Goal: Information Seeking & Learning: Learn about a topic

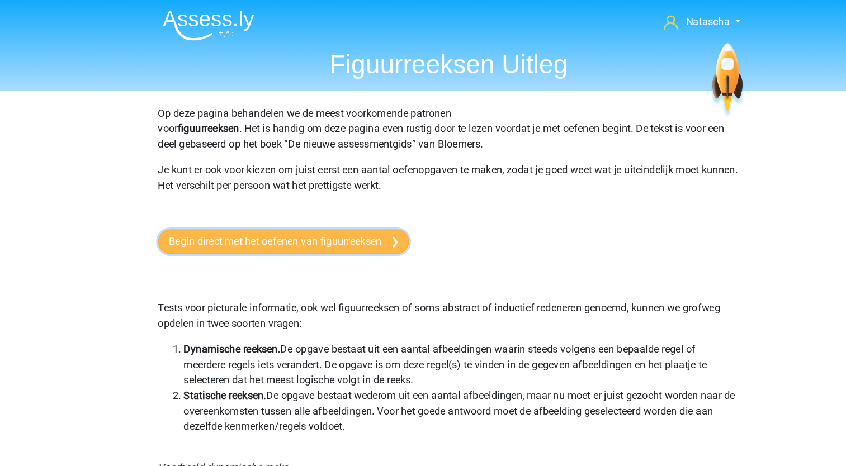
click at [295, 211] on link "Begin direct met het oefenen van figuurreeksen" at bounding box center [279, 209] width 217 height 21
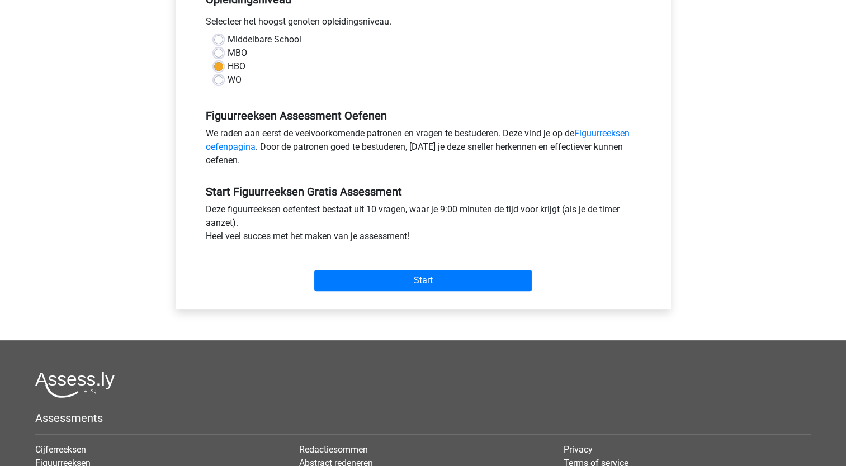
scroll to position [255, 0]
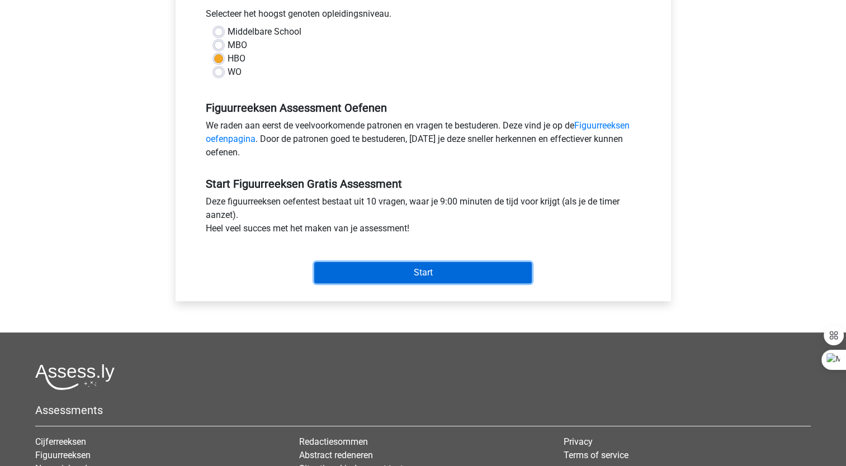
click at [453, 276] on input "Start" at bounding box center [422, 272] width 217 height 21
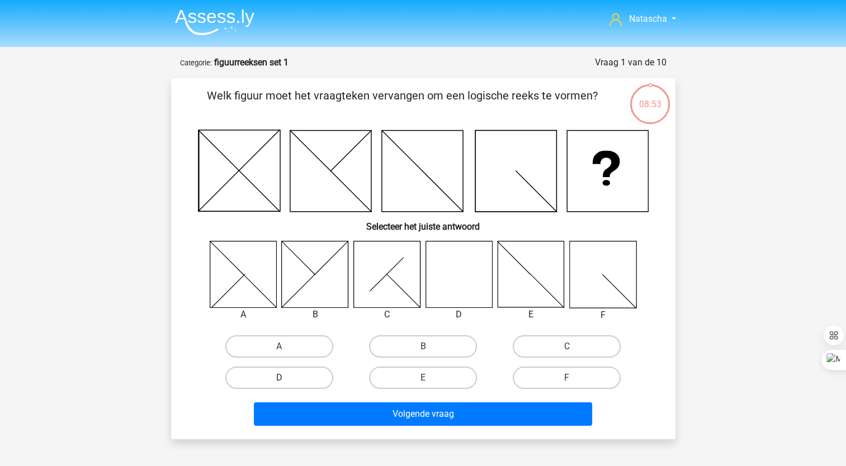
click at [290, 374] on label "D" at bounding box center [279, 378] width 108 height 22
click at [286, 378] on input "D" at bounding box center [282, 381] width 7 height 7
radio input "true"
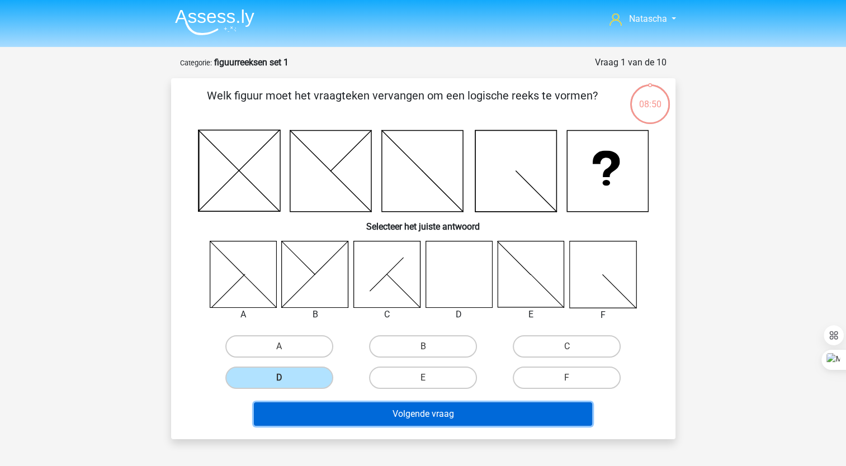
click at [401, 417] on button "Volgende vraag" at bounding box center [423, 413] width 338 height 23
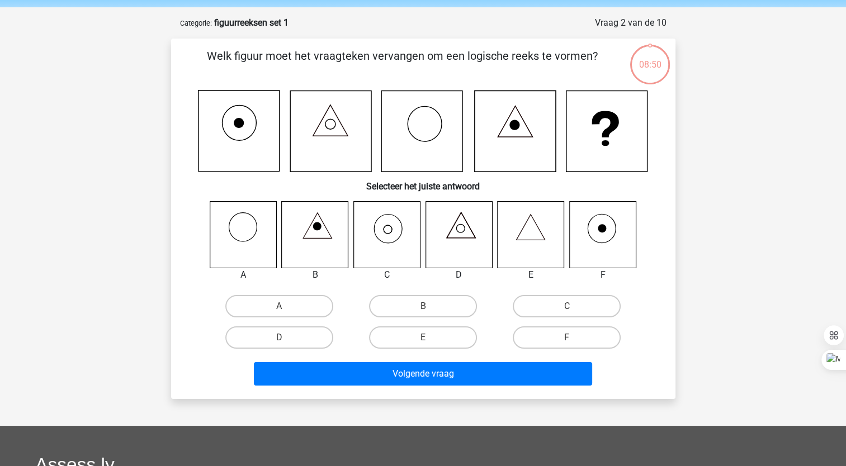
scroll to position [56, 0]
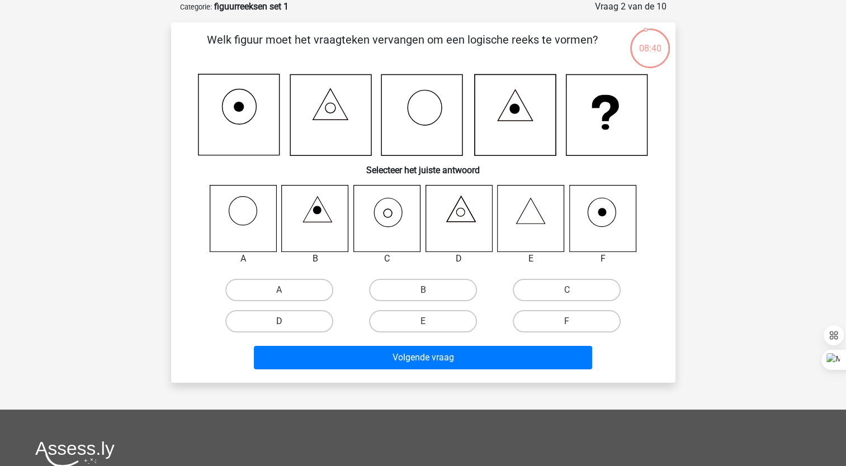
click at [276, 317] on label "D" at bounding box center [279, 321] width 108 height 22
click at [279, 321] on input "D" at bounding box center [282, 324] width 7 height 7
radio input "true"
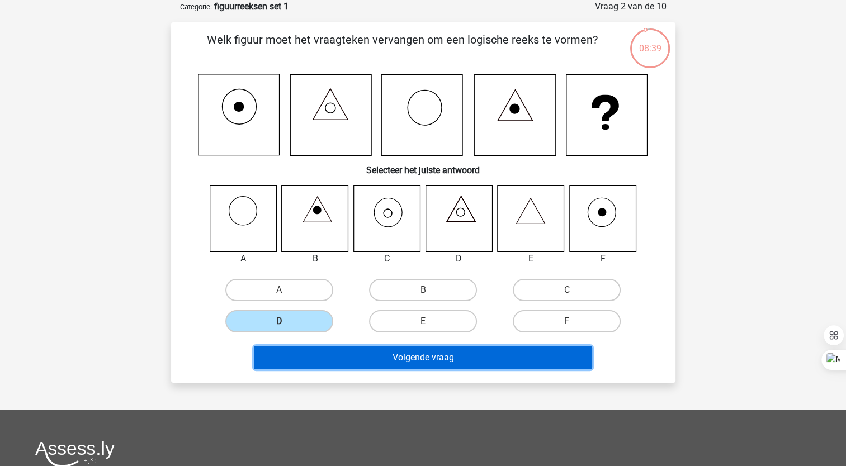
click at [307, 359] on button "Volgende vraag" at bounding box center [423, 357] width 338 height 23
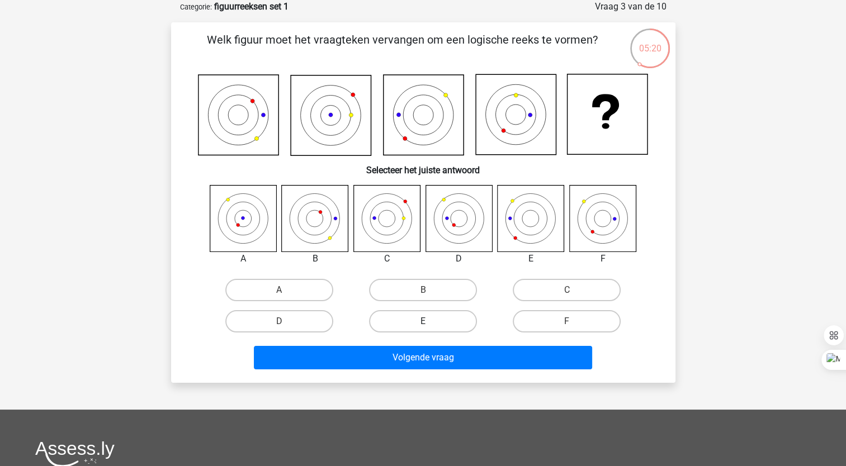
click at [411, 322] on label "E" at bounding box center [423, 321] width 108 height 22
click at [423, 322] on input "E" at bounding box center [426, 324] width 7 height 7
radio input "true"
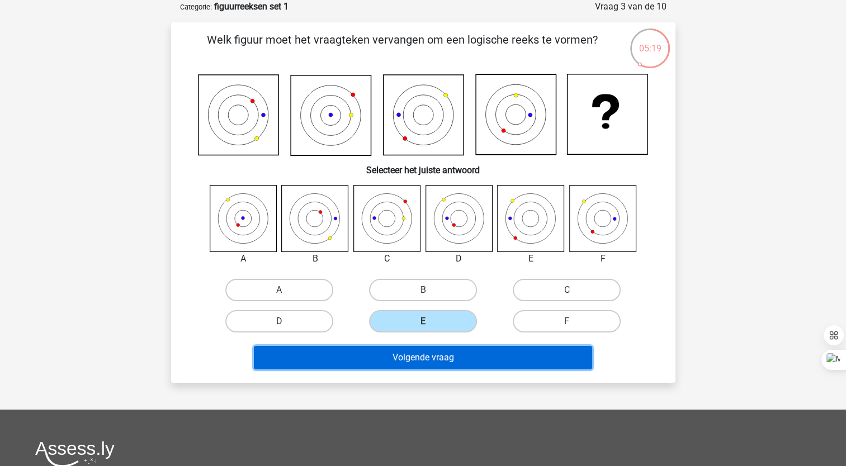
click at [399, 354] on button "Volgende vraag" at bounding box center [423, 357] width 338 height 23
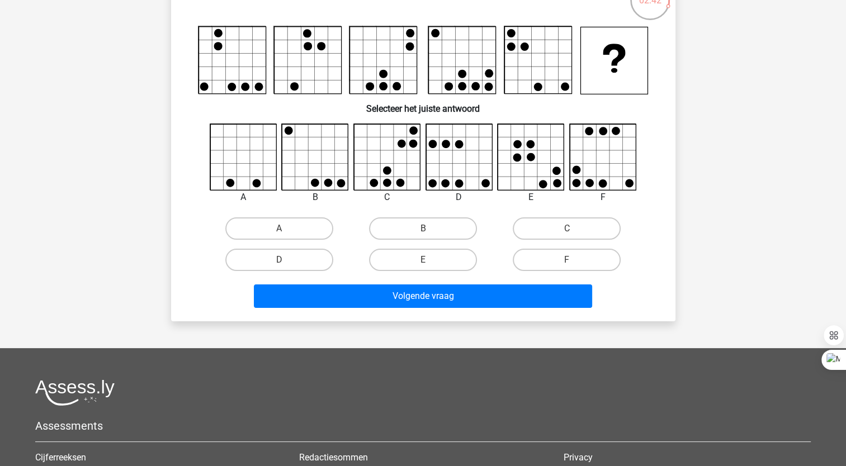
scroll to position [0, 0]
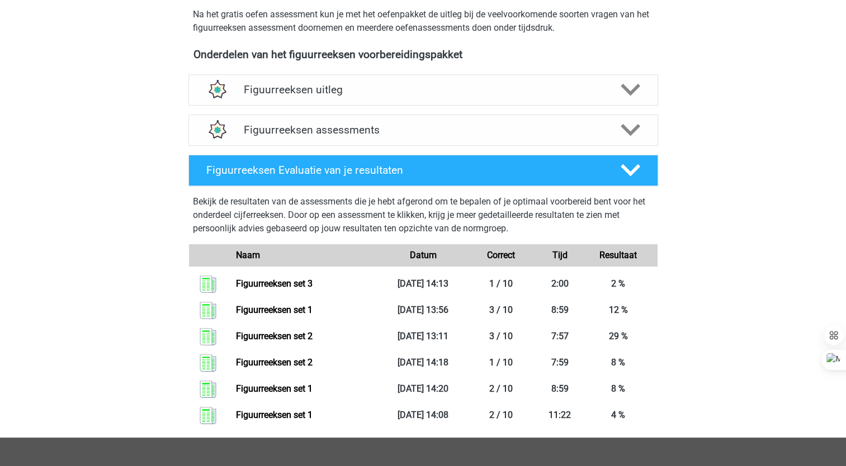
scroll to position [381, 0]
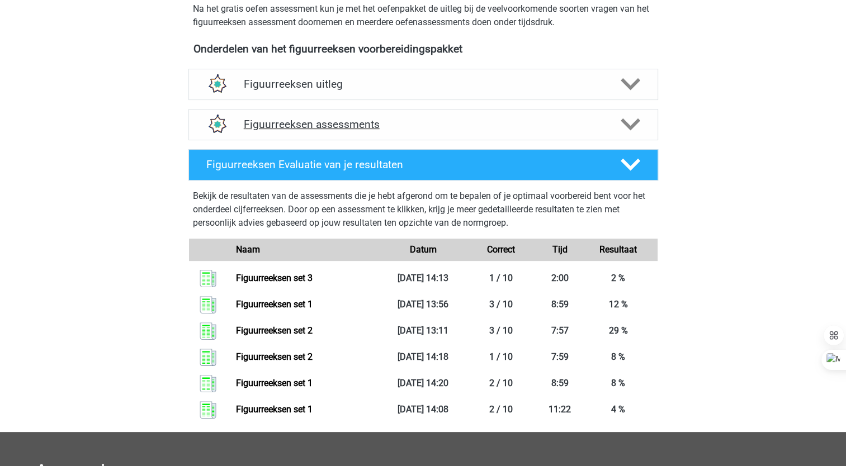
click at [632, 122] on icon at bounding box center [630, 125] width 20 height 20
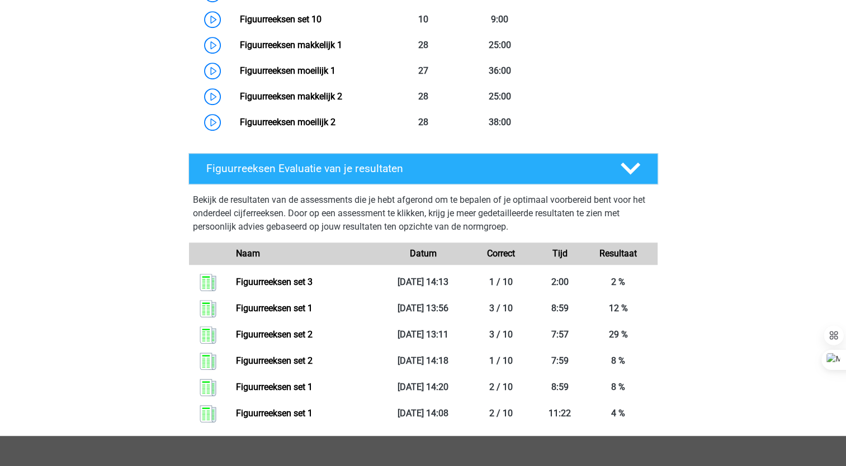
scroll to position [827, 0]
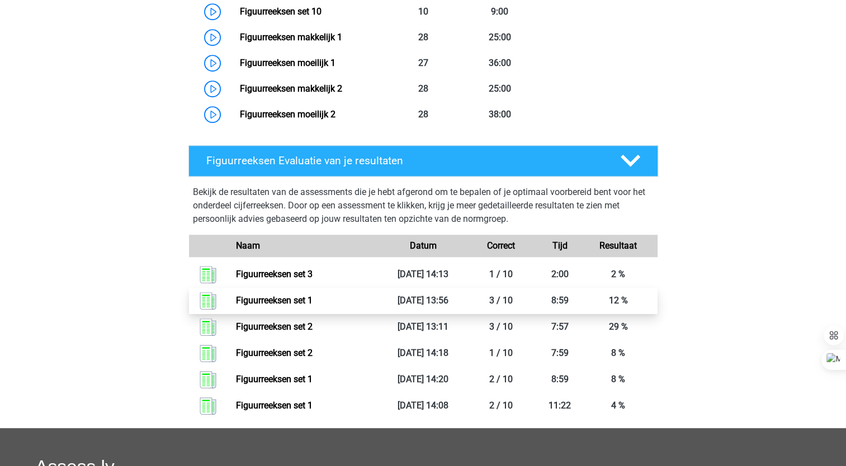
click at [264, 300] on link "Figuurreeksen set 1" at bounding box center [274, 300] width 77 height 11
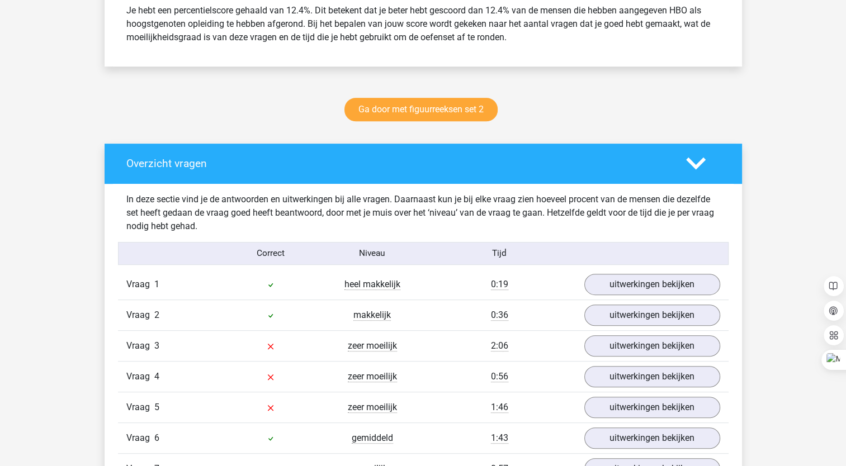
scroll to position [503, 0]
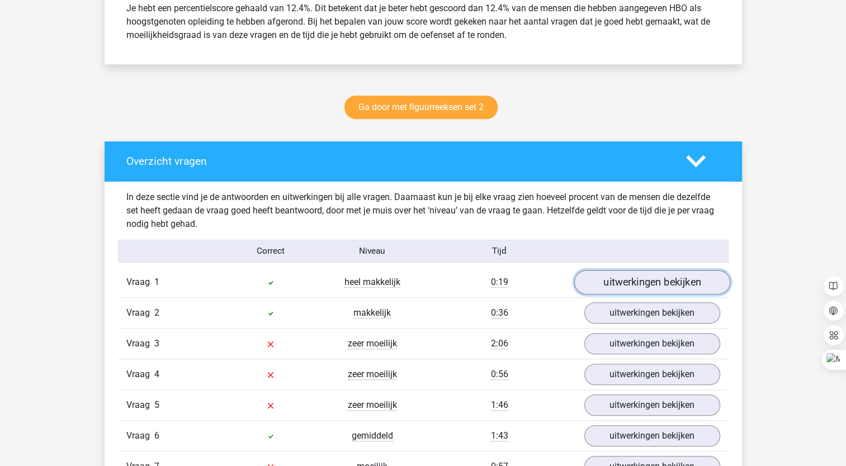
click at [615, 278] on link "uitwerkingen bekijken" at bounding box center [651, 282] width 156 height 25
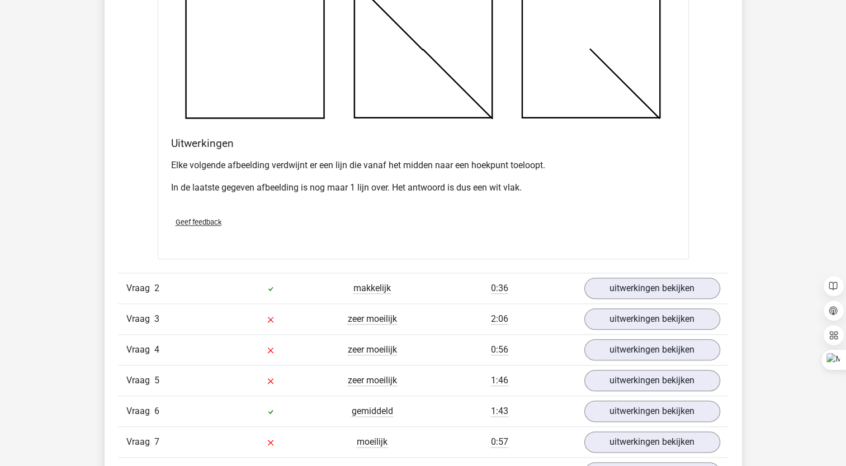
scroll to position [1183, 0]
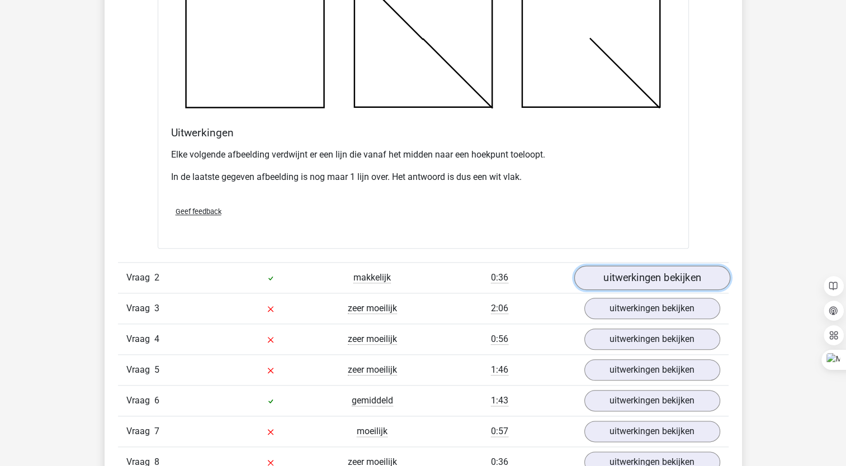
click at [637, 279] on link "uitwerkingen bekijken" at bounding box center [651, 278] width 156 height 25
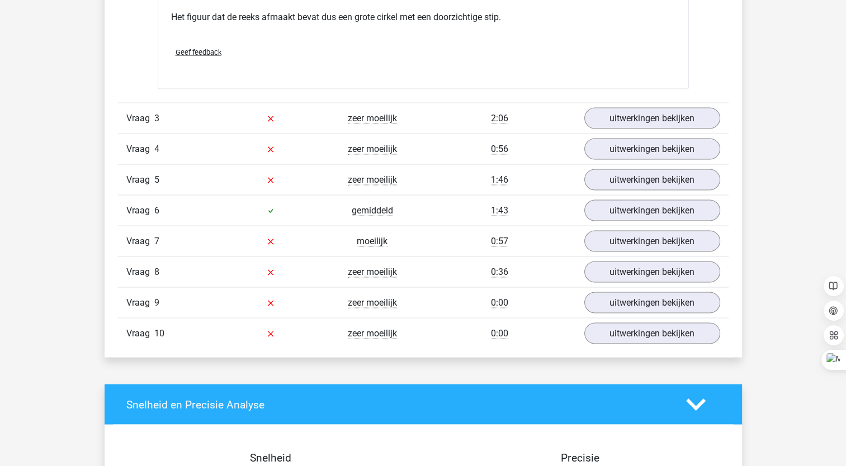
scroll to position [2043, 0]
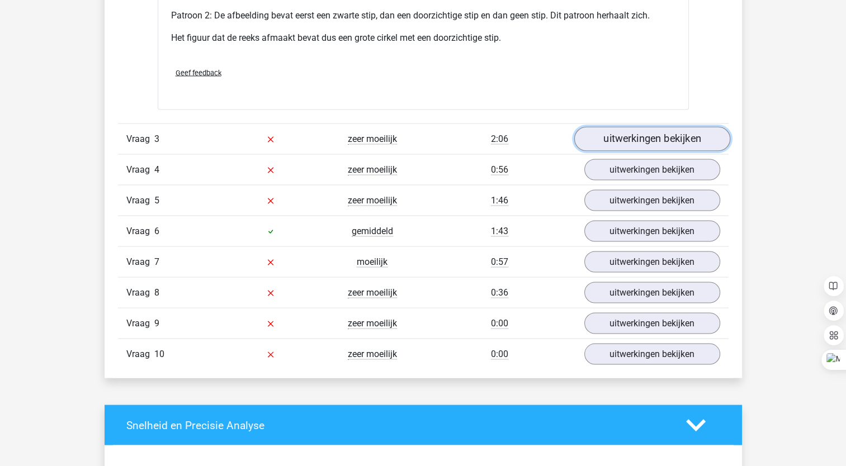
click at [655, 131] on link "uitwerkingen bekijken" at bounding box center [651, 138] width 156 height 25
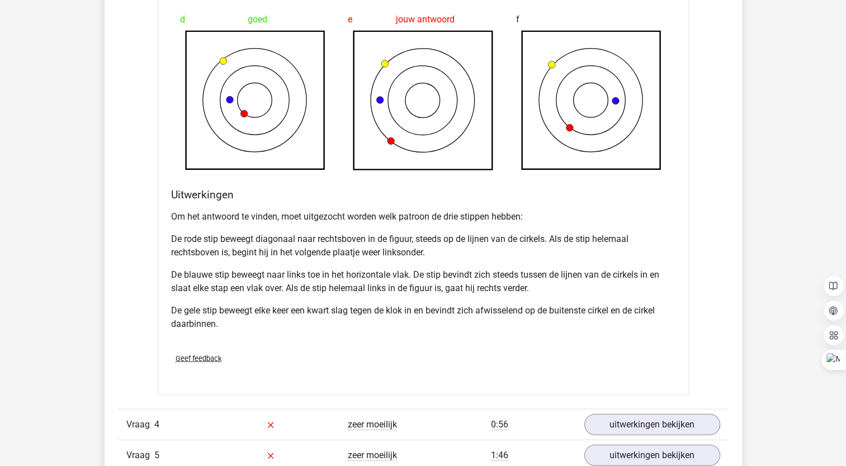
scroll to position [2644, 0]
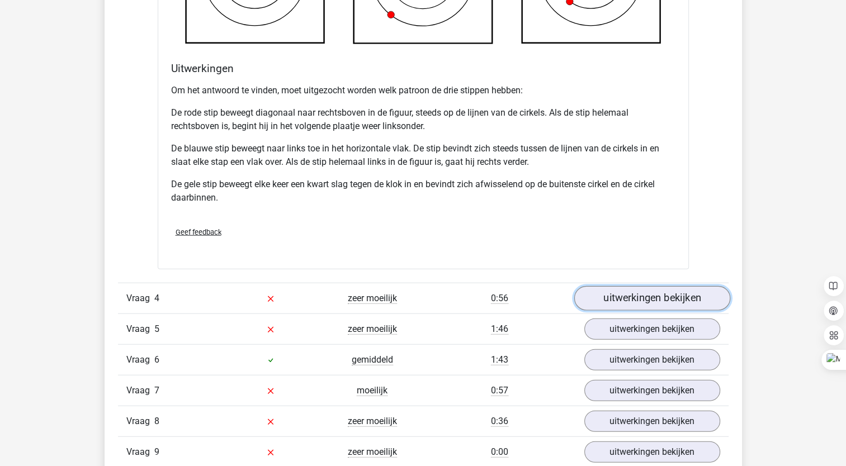
click at [657, 298] on link "uitwerkingen bekijken" at bounding box center [651, 298] width 156 height 25
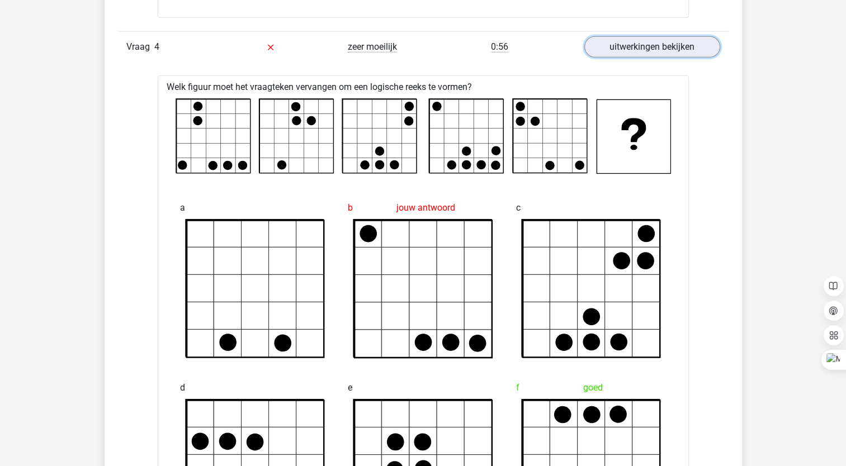
scroll to position [2856, 0]
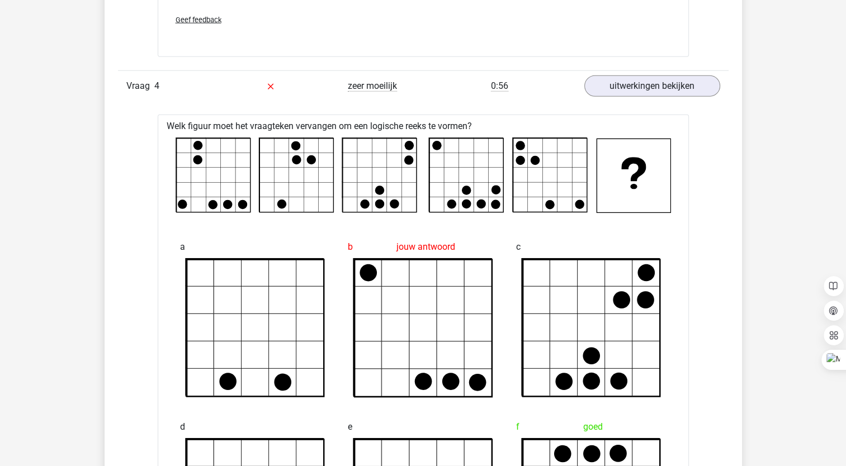
click at [210, 205] on circle at bounding box center [213, 205] width 10 height 10
click at [206, 205] on rect at bounding box center [213, 176] width 74 height 74
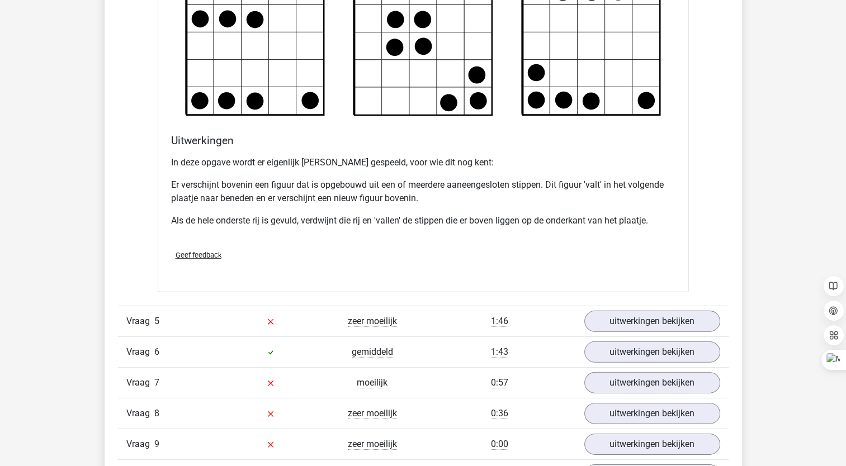
scroll to position [3358, 0]
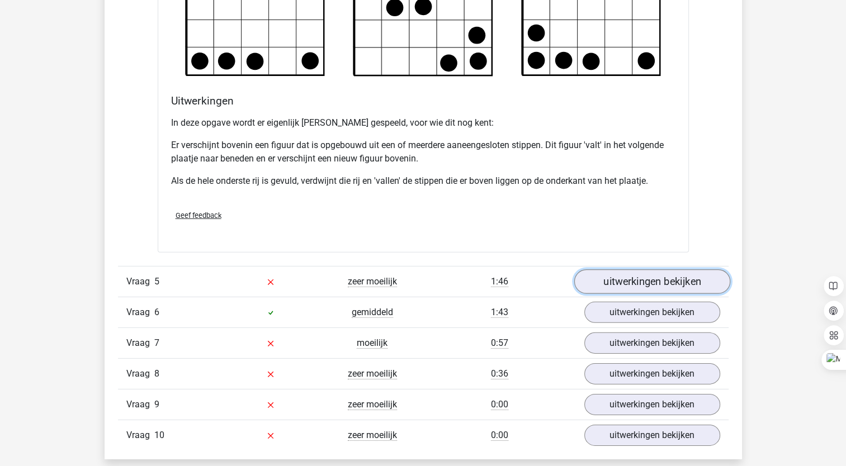
click at [629, 286] on link "uitwerkingen bekijken" at bounding box center [651, 281] width 156 height 25
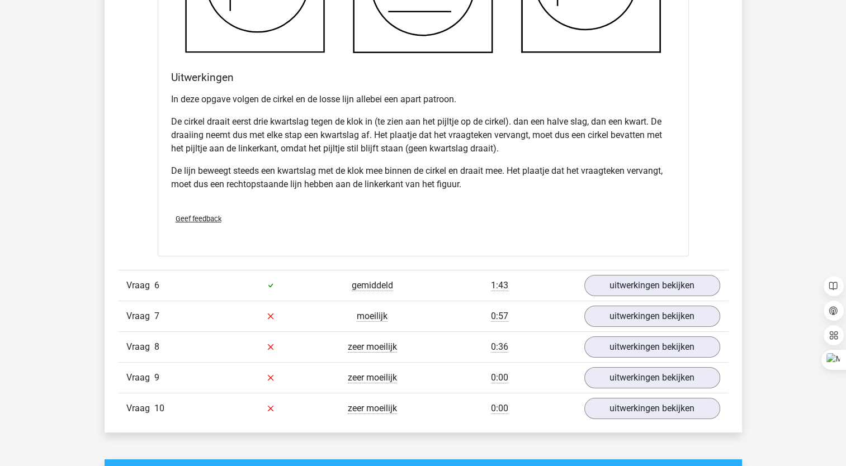
scroll to position [4098, 0]
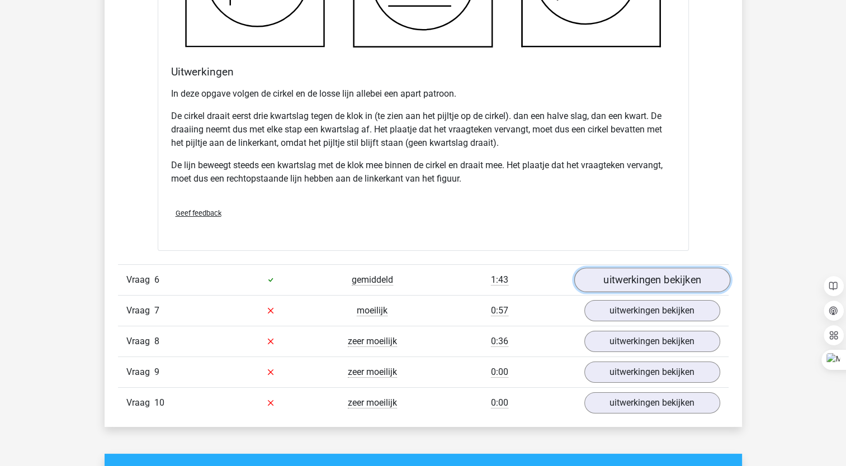
click at [636, 281] on link "uitwerkingen bekijken" at bounding box center [651, 280] width 156 height 25
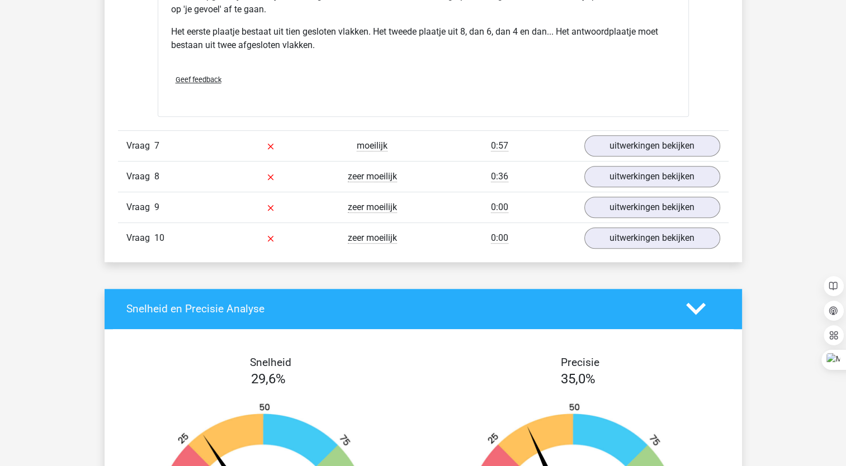
scroll to position [4897, 0]
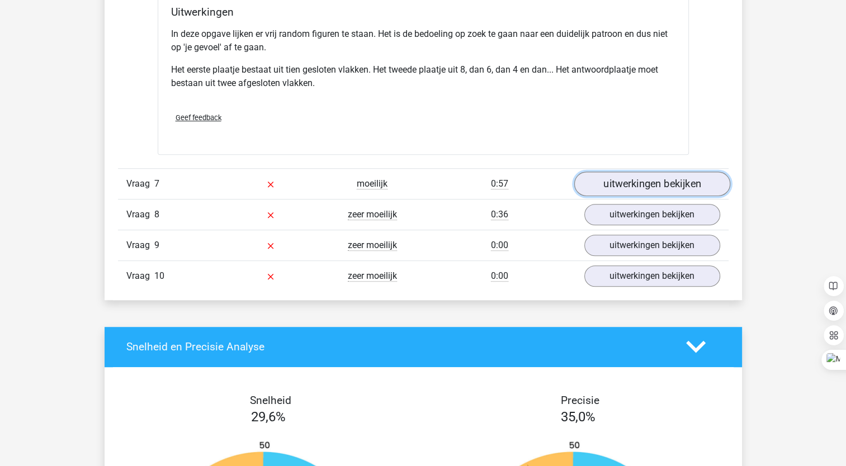
click at [640, 180] on link "uitwerkingen bekijken" at bounding box center [651, 184] width 156 height 25
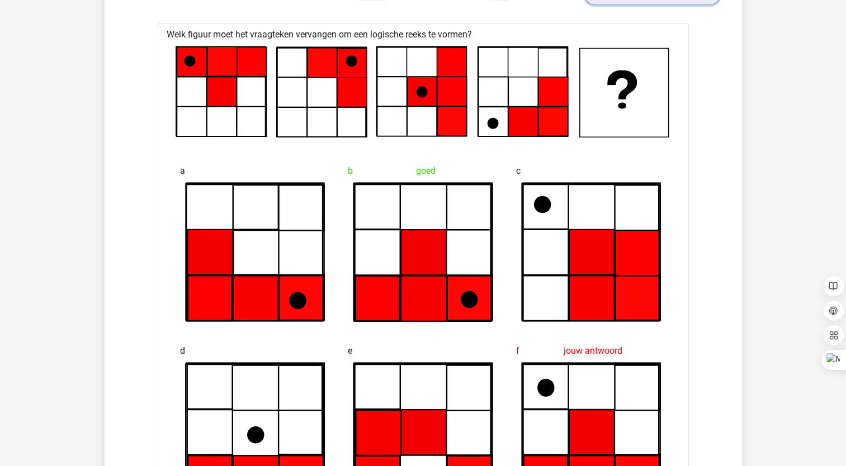
scroll to position [5100, 0]
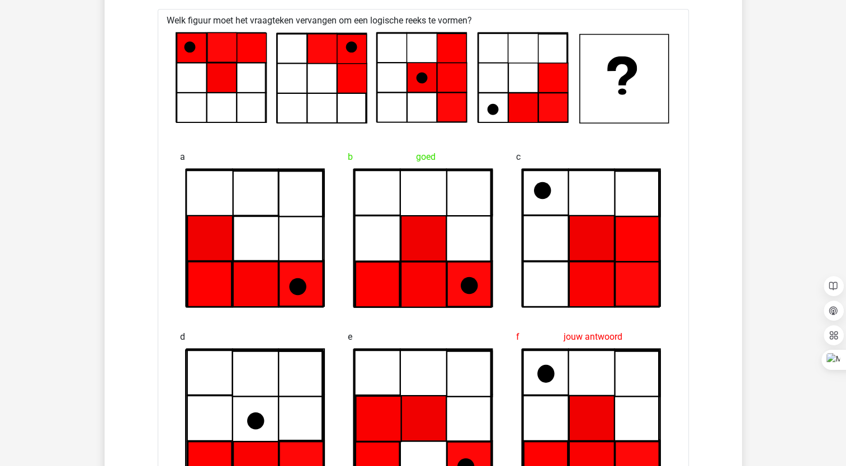
click at [215, 63] on icon at bounding box center [222, 78] width 30 height 30
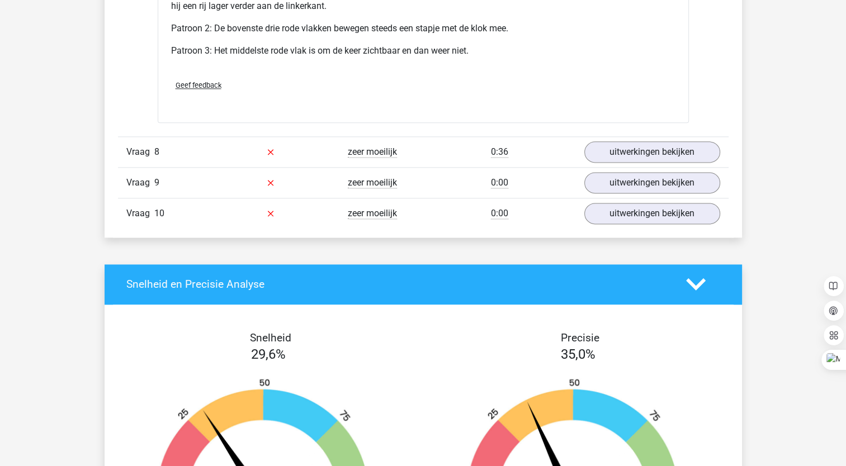
scroll to position [5657, 0]
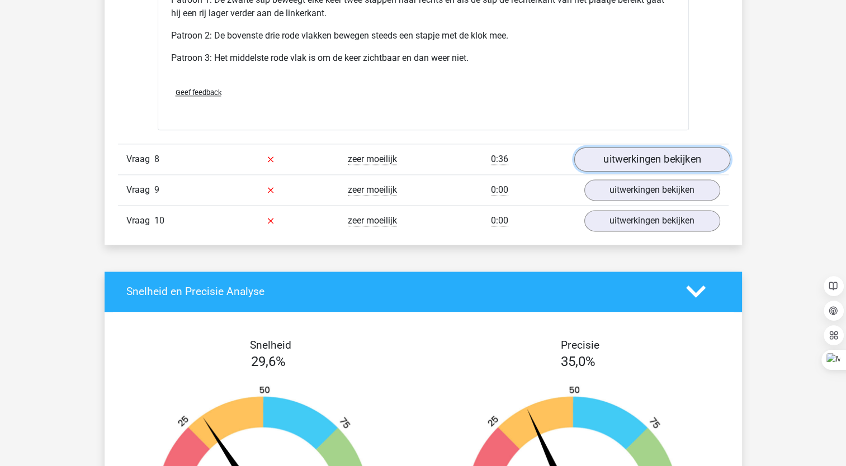
click at [648, 150] on link "uitwerkingen bekijken" at bounding box center [651, 159] width 156 height 25
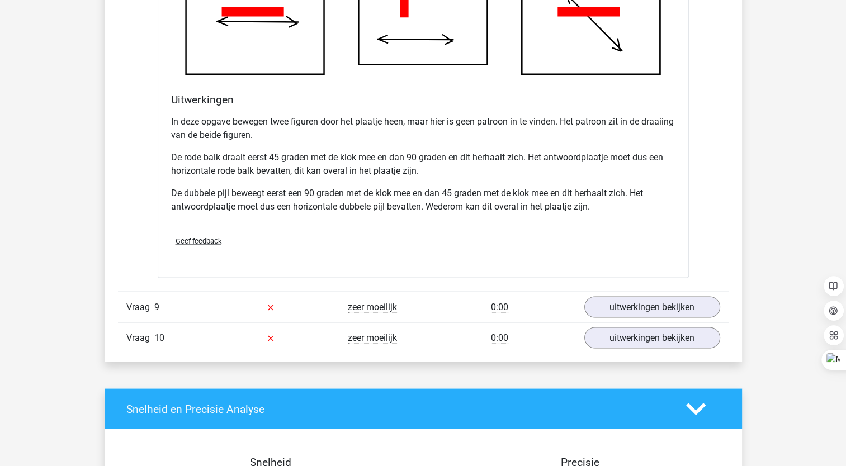
scroll to position [6255, 0]
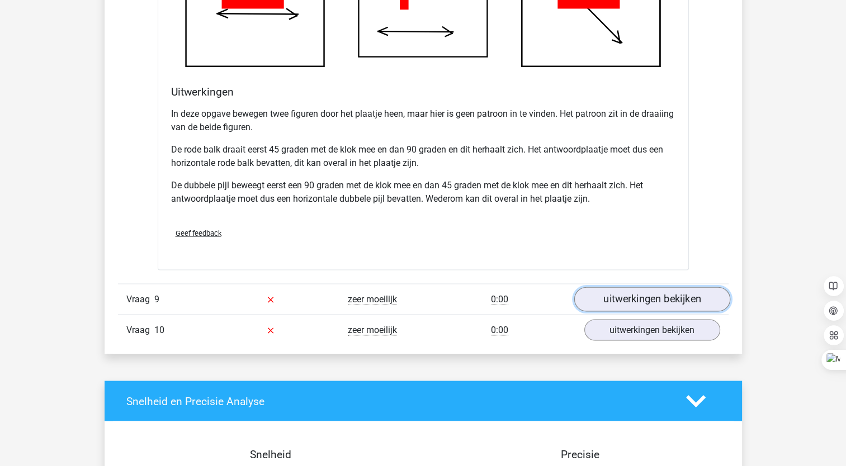
click at [660, 290] on link "uitwerkingen bekijken" at bounding box center [651, 299] width 156 height 25
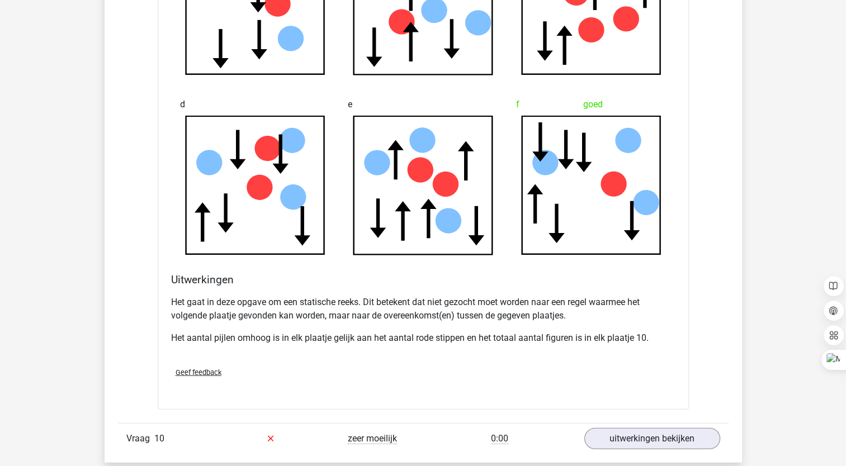
scroll to position [6814, 0]
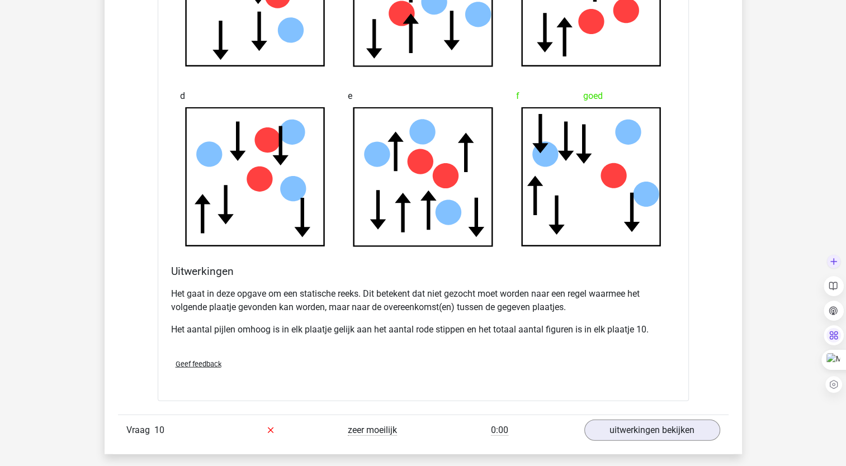
drag, startPoint x: 845, startPoint y: 382, endPoint x: 838, endPoint y: 328, distance: 55.2
click at [838, 328] on div "Instellingen" at bounding box center [834, 323] width 22 height 143
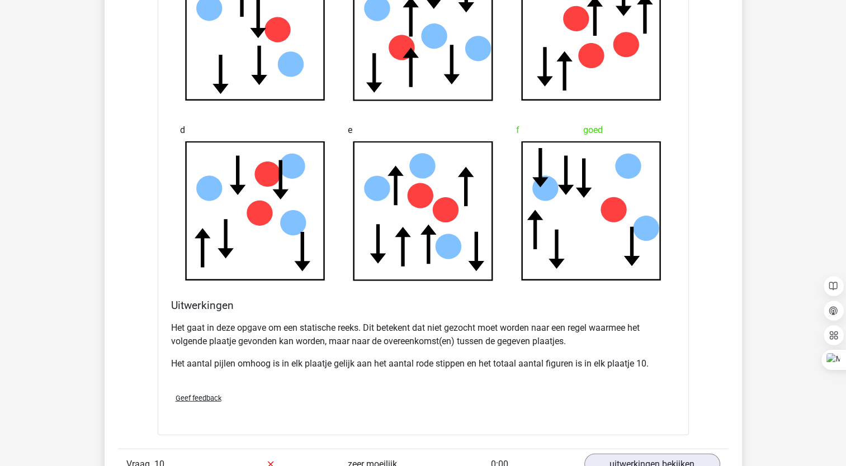
scroll to position [6788, 0]
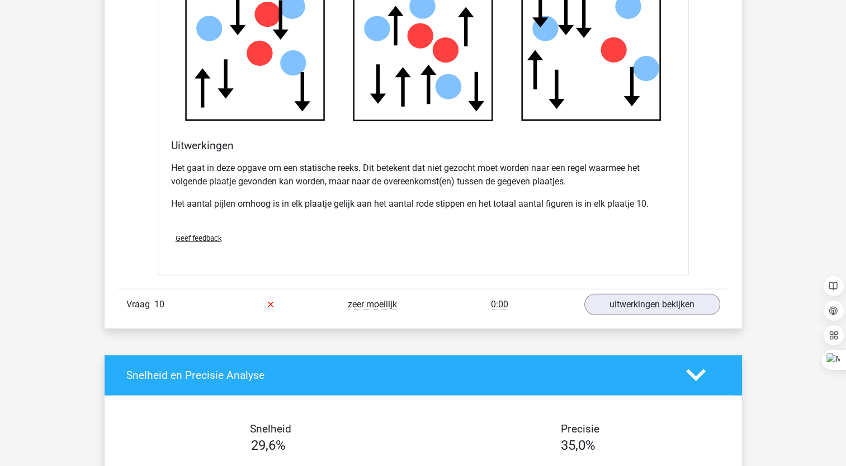
scroll to position [6965, 0]
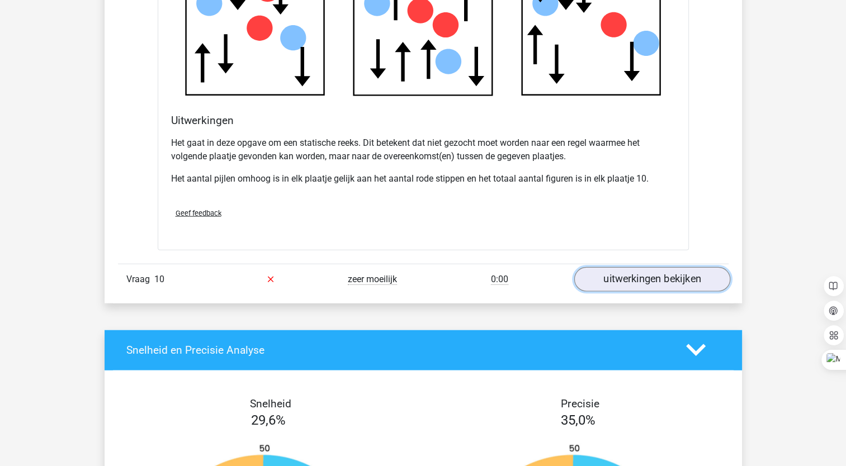
click at [638, 280] on link "uitwerkingen bekijken" at bounding box center [651, 279] width 156 height 25
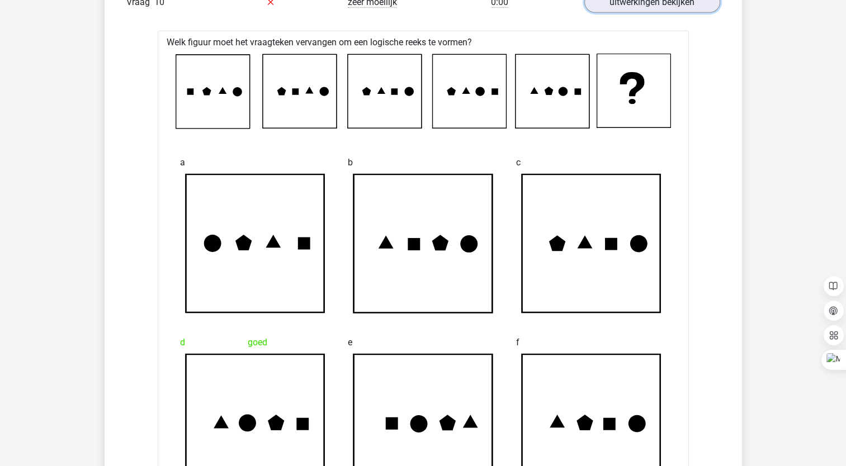
scroll to position [7269, 0]
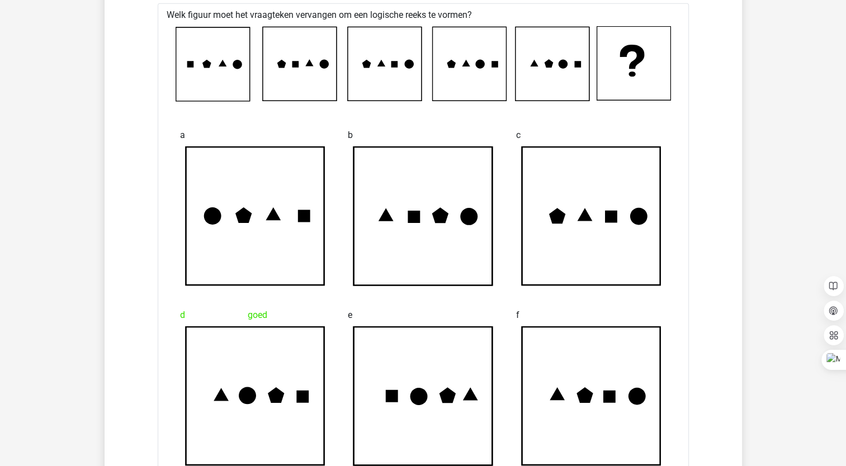
click at [186, 58] on icon at bounding box center [213, 64] width 74 height 74
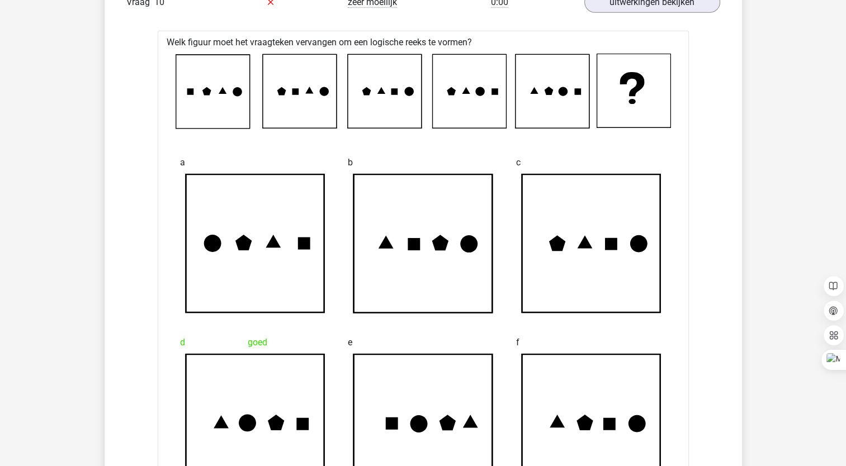
scroll to position [7233, 0]
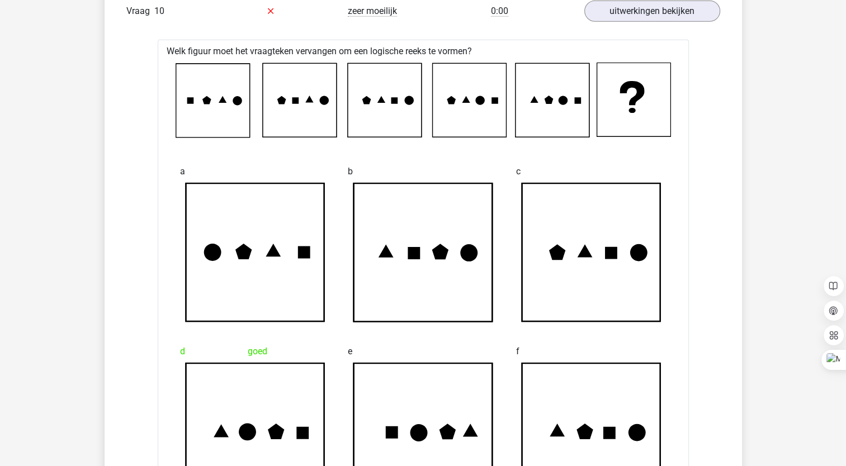
click at [203, 96] on icon at bounding box center [206, 100] width 9 height 8
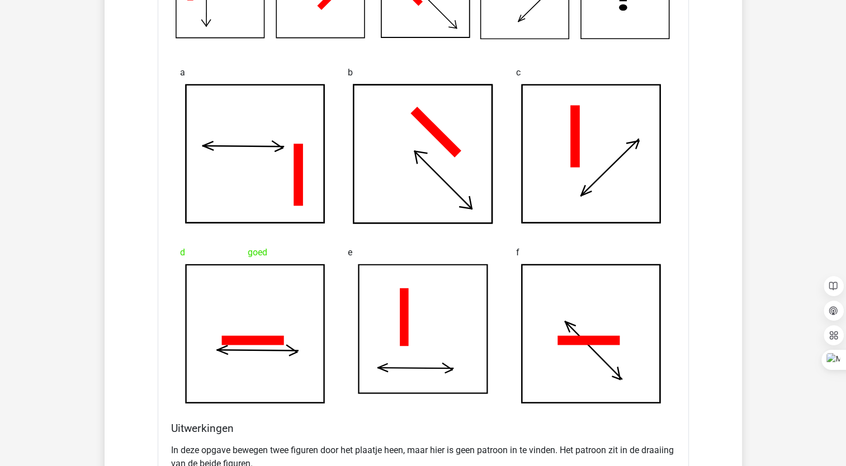
scroll to position [5891, 0]
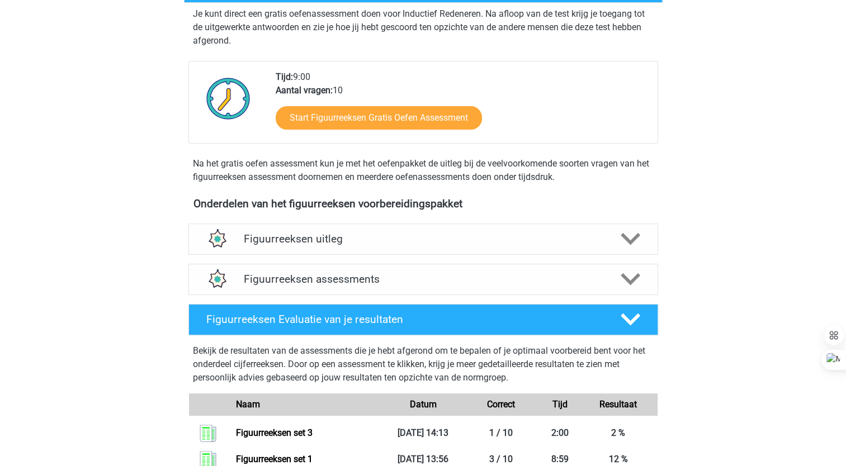
scroll to position [230, 0]
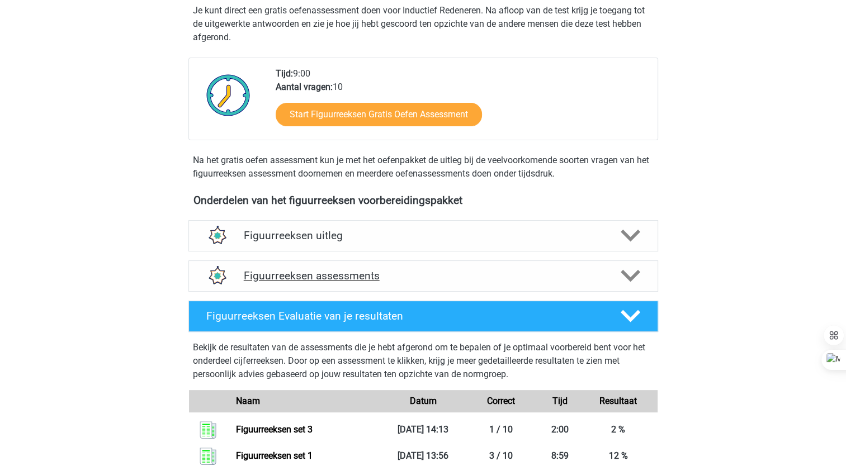
click at [635, 272] on polygon at bounding box center [630, 276] width 20 height 12
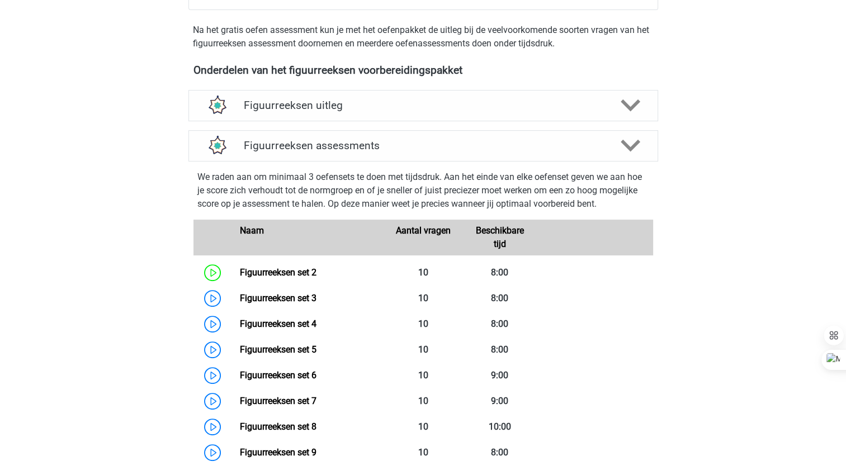
scroll to position [368, 0]
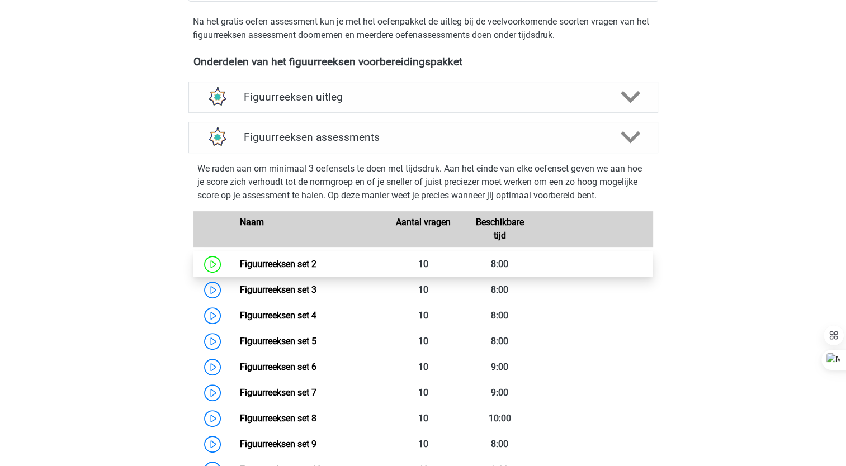
click at [293, 266] on link "Figuurreeksen set 2" at bounding box center [278, 264] width 77 height 11
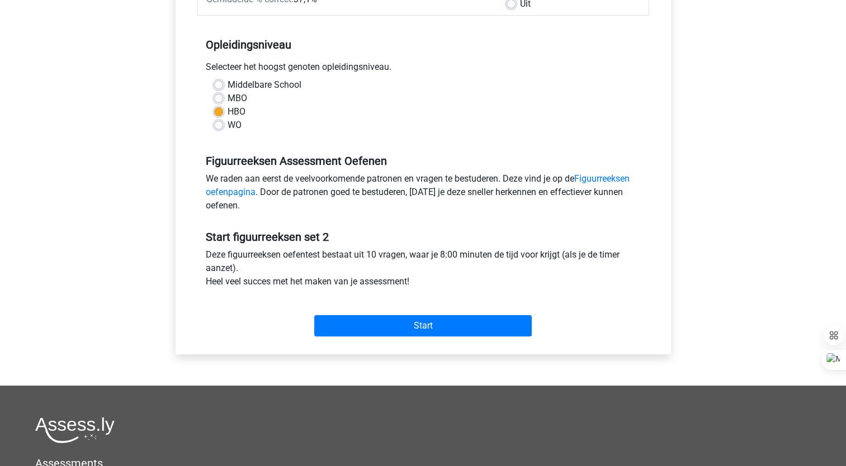
scroll to position [209, 0]
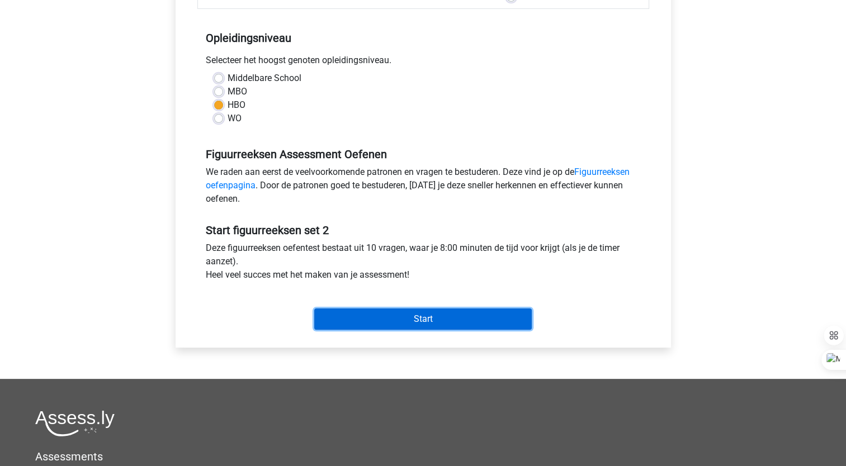
click at [378, 324] on input "Start" at bounding box center [422, 319] width 217 height 21
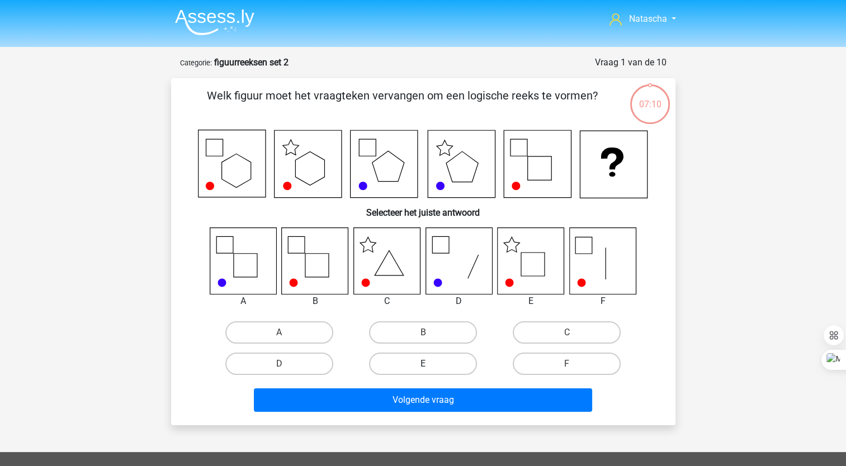
click at [406, 359] on label "E" at bounding box center [423, 364] width 108 height 22
click at [423, 364] on input "E" at bounding box center [426, 367] width 7 height 7
radio input "true"
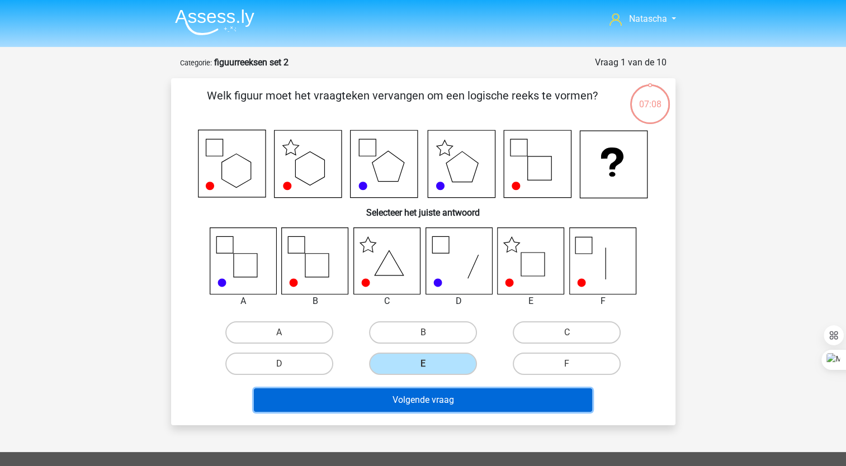
click at [358, 406] on button "Volgende vraag" at bounding box center [423, 399] width 338 height 23
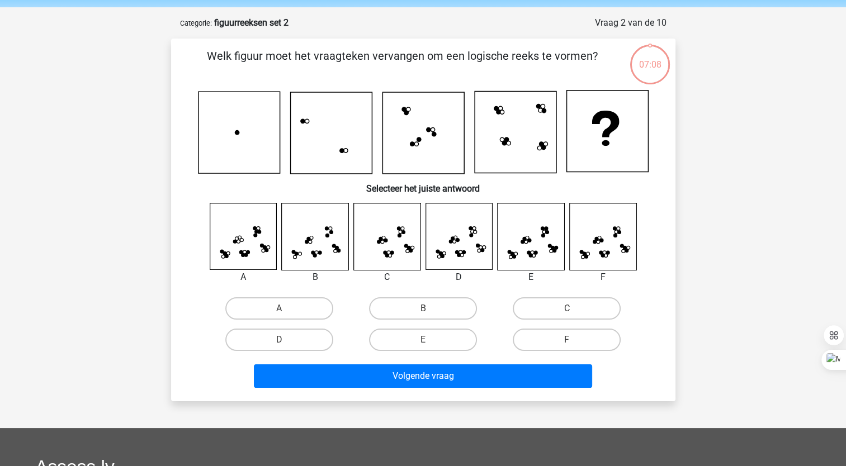
scroll to position [56, 0]
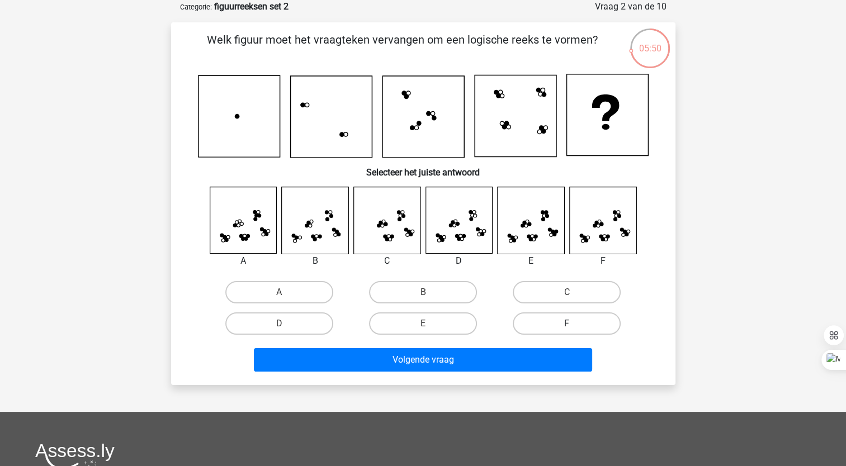
click at [552, 316] on label "F" at bounding box center [567, 323] width 108 height 22
click at [567, 324] on input "F" at bounding box center [570, 327] width 7 height 7
radio input "true"
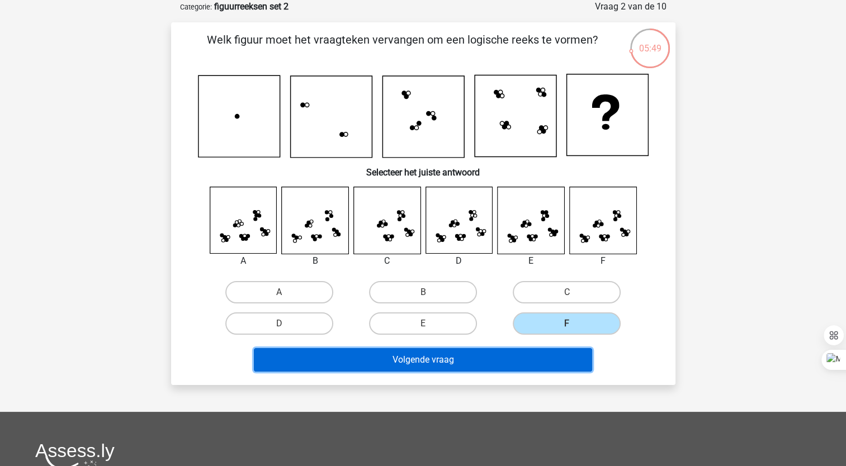
click at [424, 350] on button "Volgende vraag" at bounding box center [423, 359] width 338 height 23
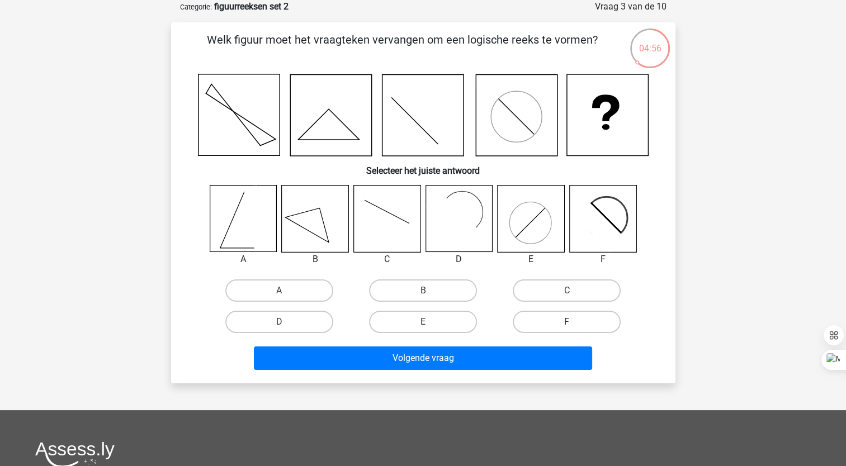
click at [558, 311] on label "F" at bounding box center [567, 322] width 108 height 22
click at [567, 322] on input "F" at bounding box center [570, 325] width 7 height 7
radio input "true"
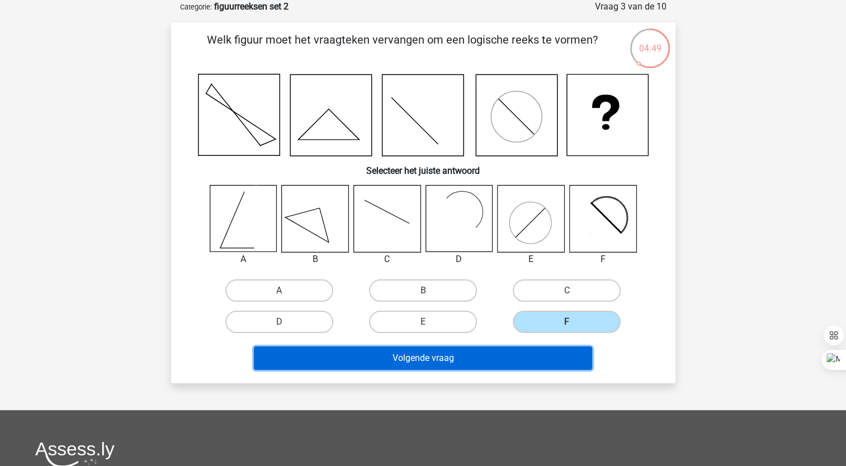
click at [448, 354] on button "Volgende vraag" at bounding box center [423, 358] width 338 height 23
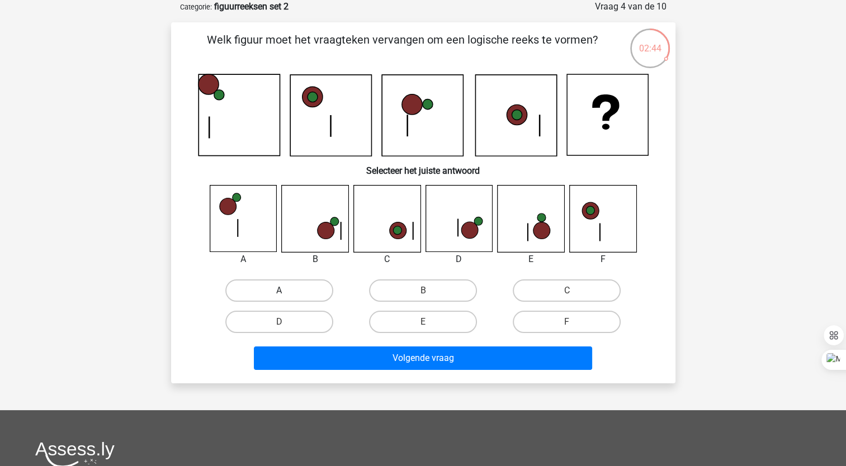
click at [271, 289] on label "A" at bounding box center [279, 290] width 108 height 22
click at [279, 291] on input "A" at bounding box center [282, 294] width 7 height 7
radio input "true"
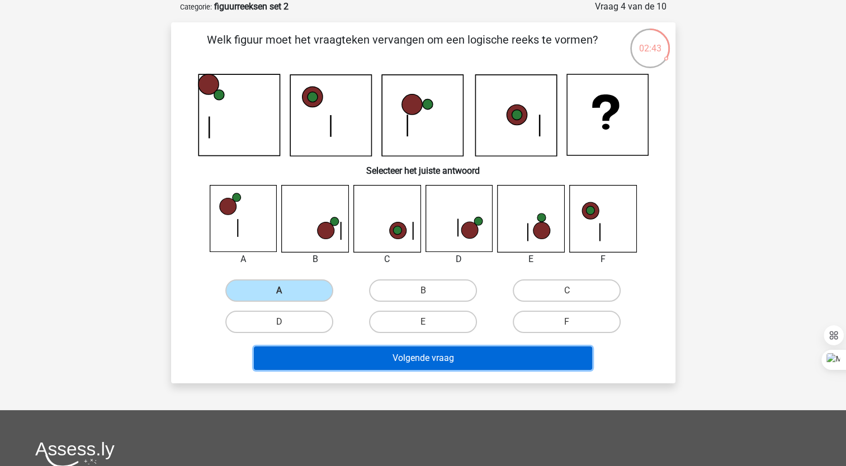
click at [314, 349] on button "Volgende vraag" at bounding box center [423, 358] width 338 height 23
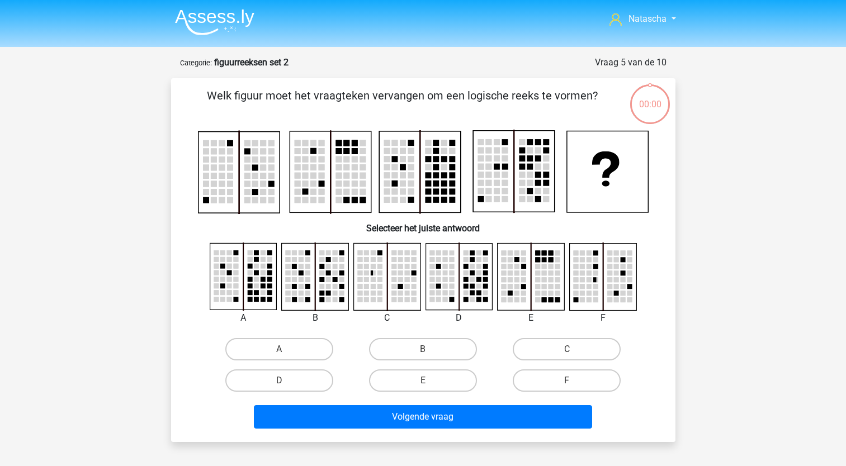
scroll to position [56, 0]
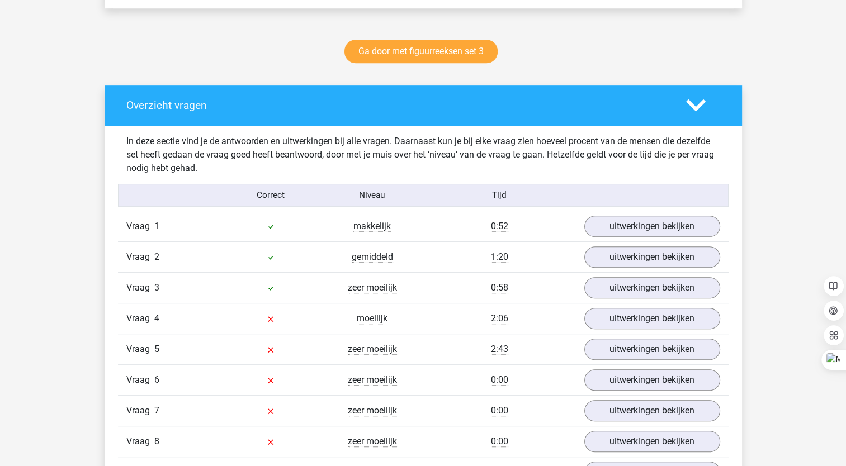
scroll to position [563, 0]
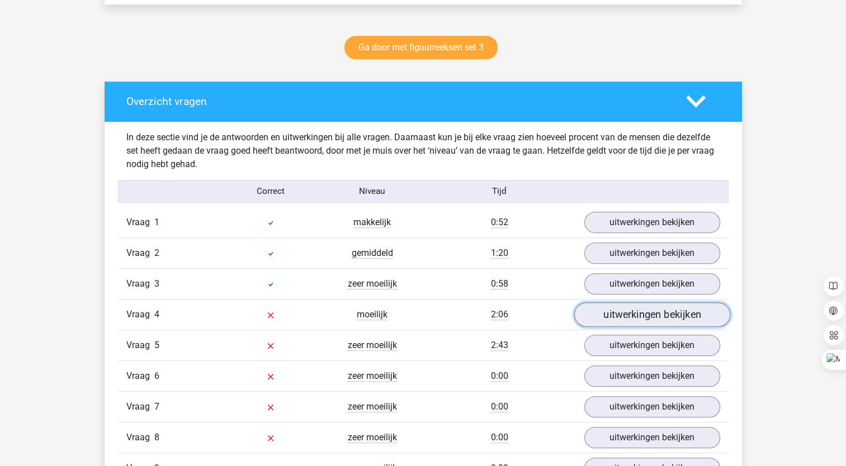
click at [636, 311] on link "uitwerkingen bekijken" at bounding box center [651, 314] width 156 height 25
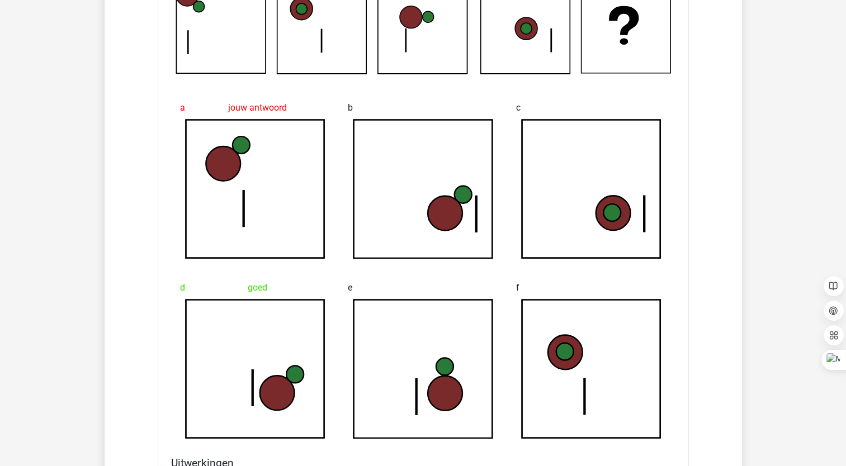
scroll to position [949, 0]
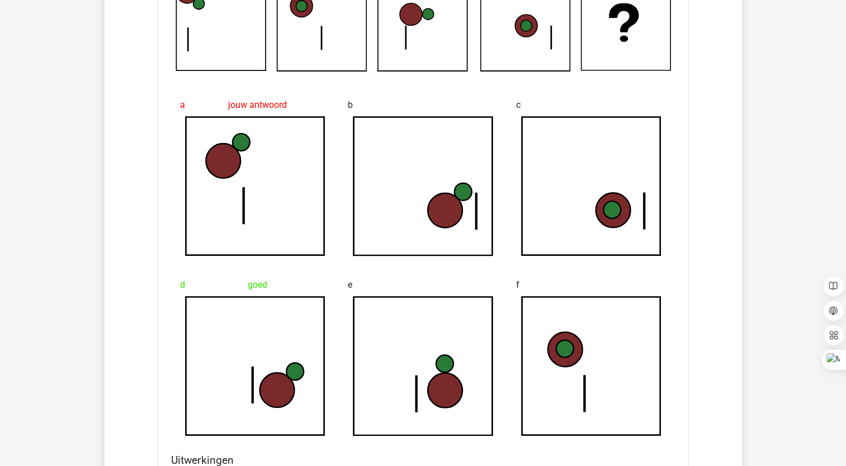
click at [188, 43] on icon at bounding box center [188, 39] width 0 height 22
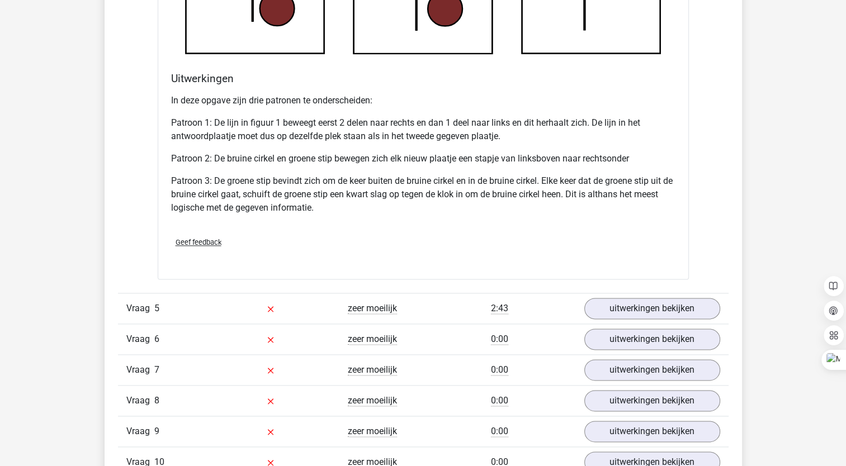
scroll to position [1333, 0]
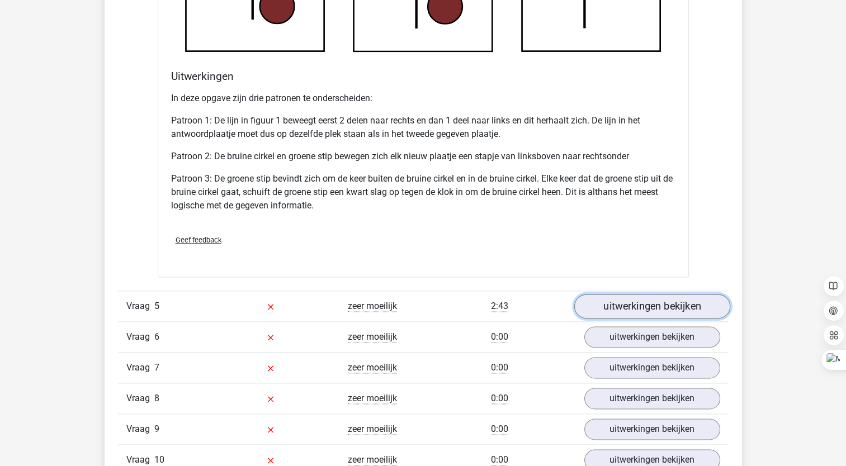
click at [603, 294] on link "uitwerkingen bekijken" at bounding box center [651, 306] width 156 height 25
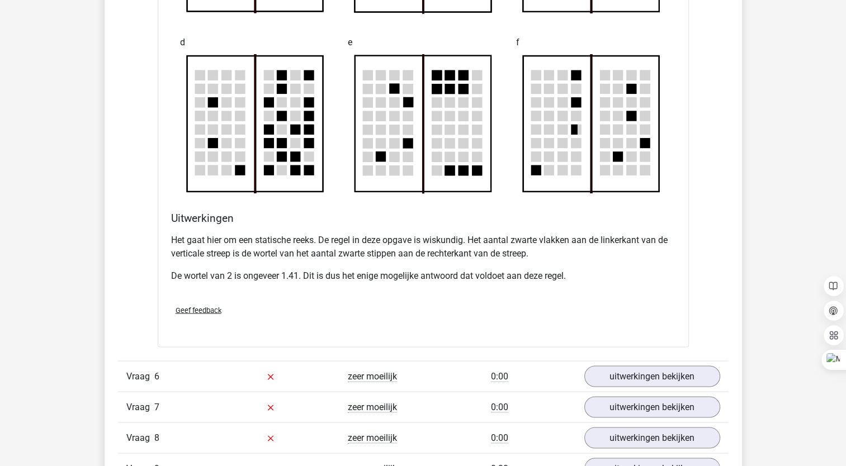
scroll to position [1982, 0]
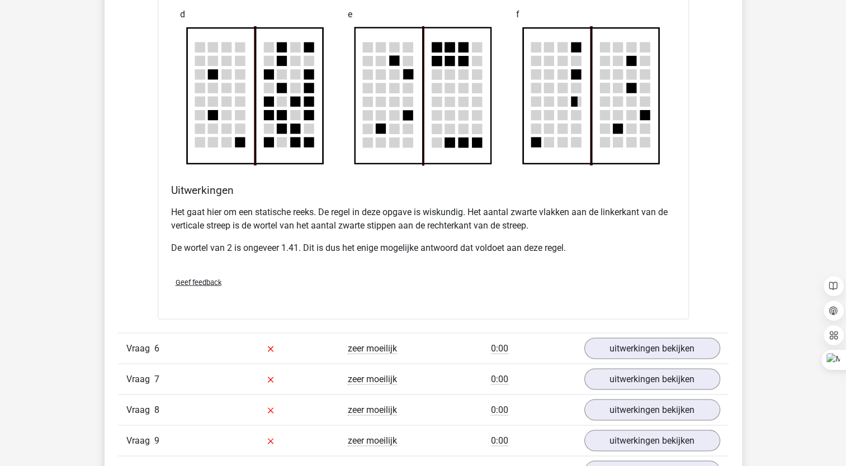
click at [672, 333] on div "Vraag 6 zeer moeilijk 0:00 uitwerkingen bekijken" at bounding box center [423, 348] width 610 height 31
click at [672, 342] on link "uitwerkingen bekijken" at bounding box center [651, 348] width 156 height 25
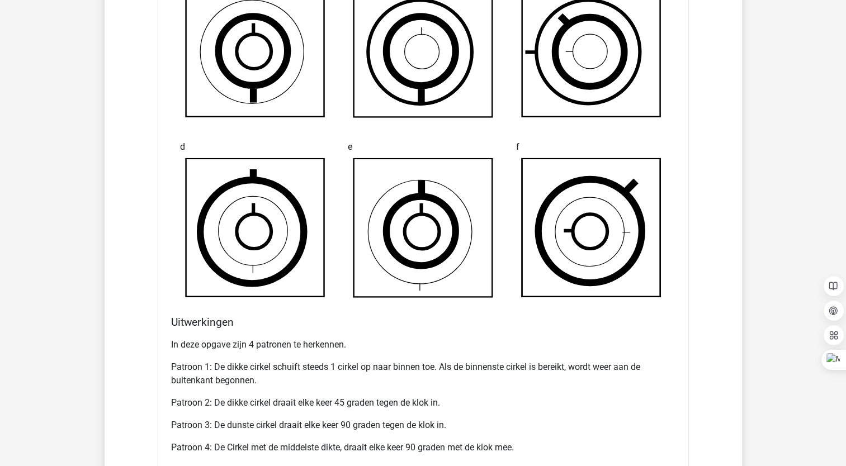
scroll to position [2558, 0]
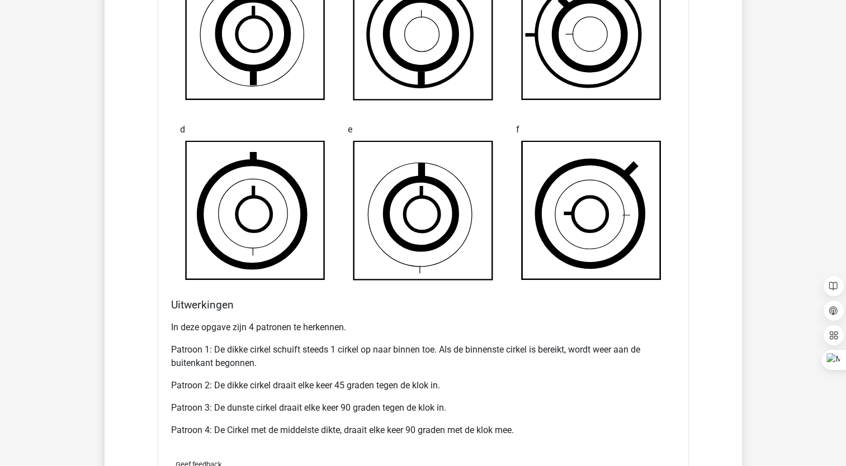
drag, startPoint x: 851, startPoint y: 314, endPoint x: 807, endPoint y: 41, distance: 276.9
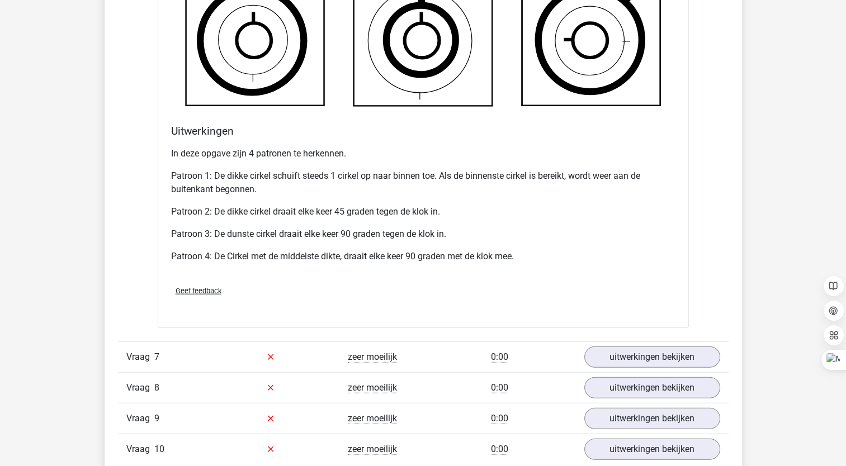
scroll to position [2748, 0]
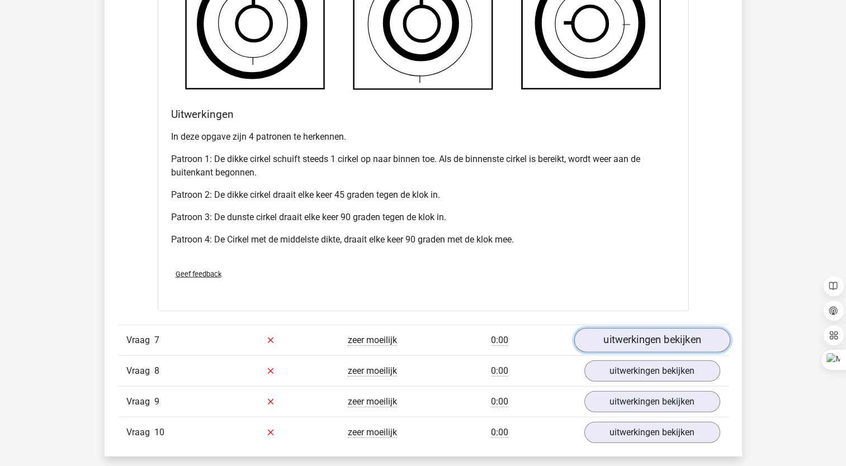
click at [644, 341] on link "uitwerkingen bekijken" at bounding box center [651, 340] width 156 height 25
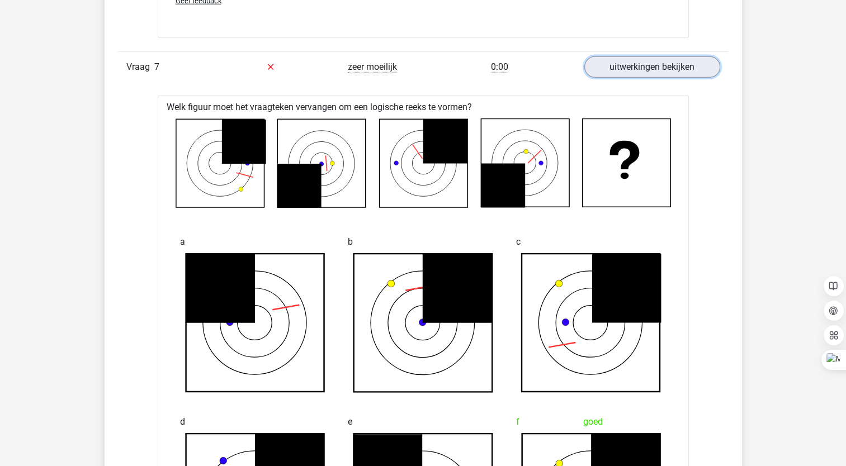
scroll to position [3002, 0]
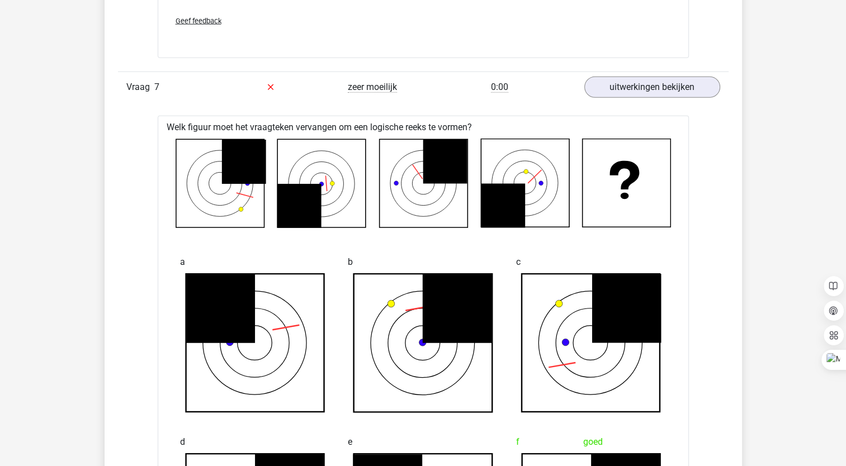
click at [185, 182] on icon at bounding box center [220, 183] width 88 height 88
click at [195, 181] on icon at bounding box center [220, 183] width 88 height 88
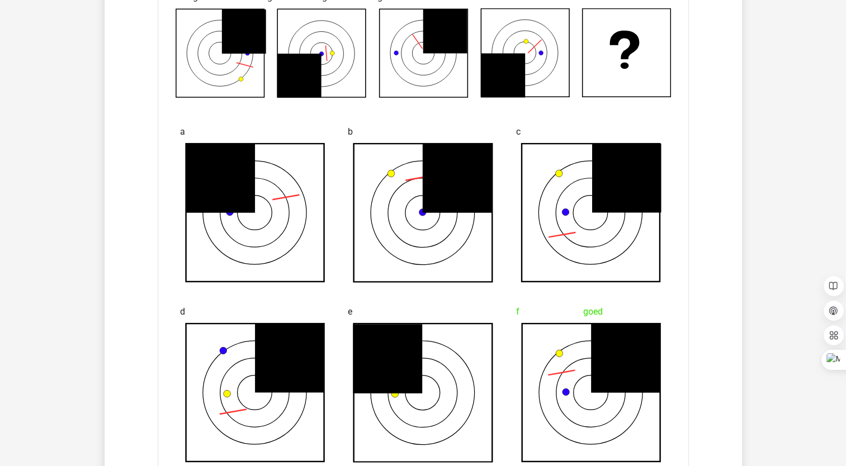
scroll to position [3082, 0]
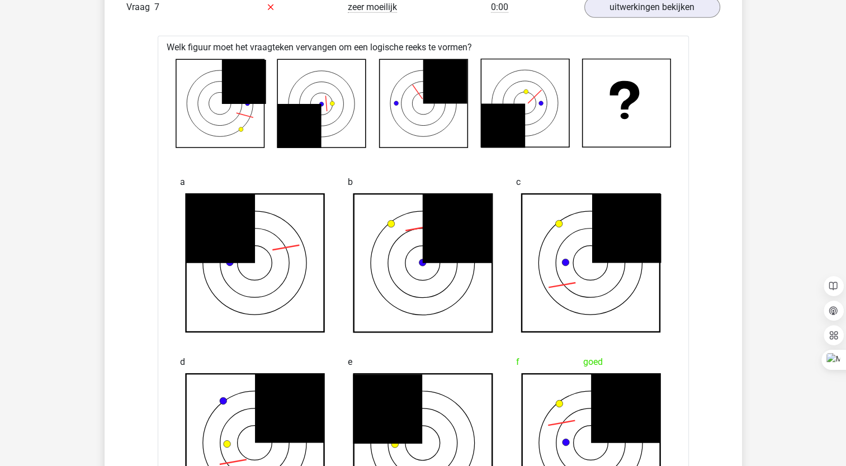
click at [249, 114] on icon at bounding box center [220, 103] width 66 height 66
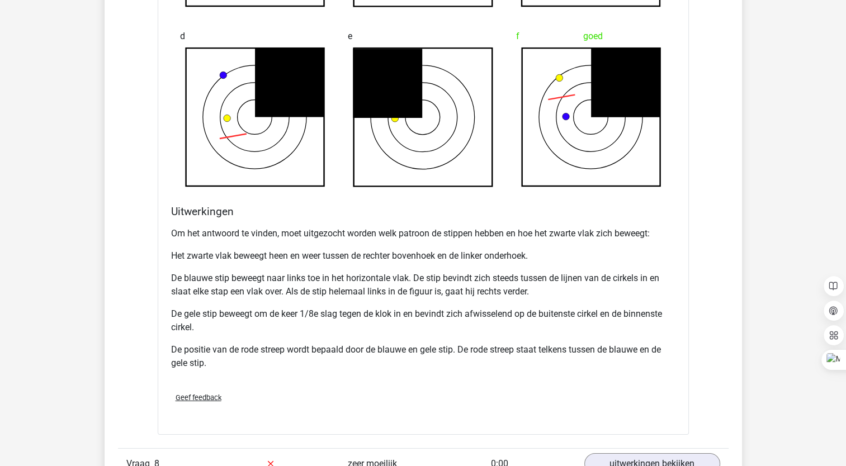
scroll to position [3587, 0]
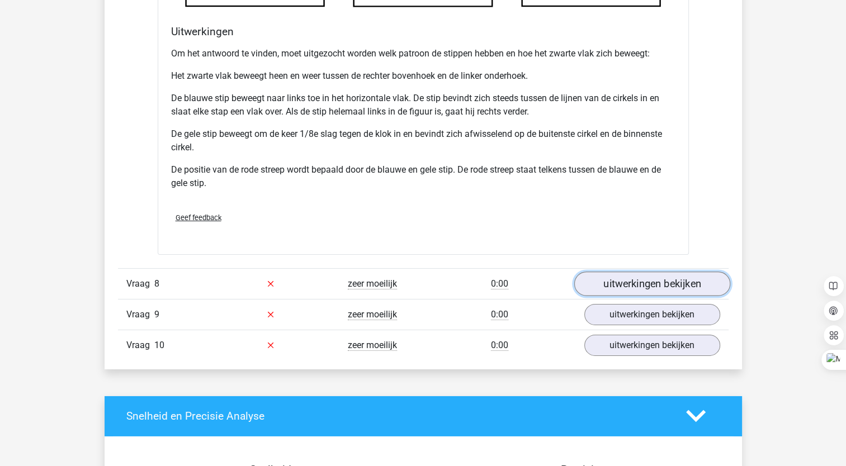
click at [677, 272] on link "uitwerkingen bekijken" at bounding box center [651, 284] width 156 height 25
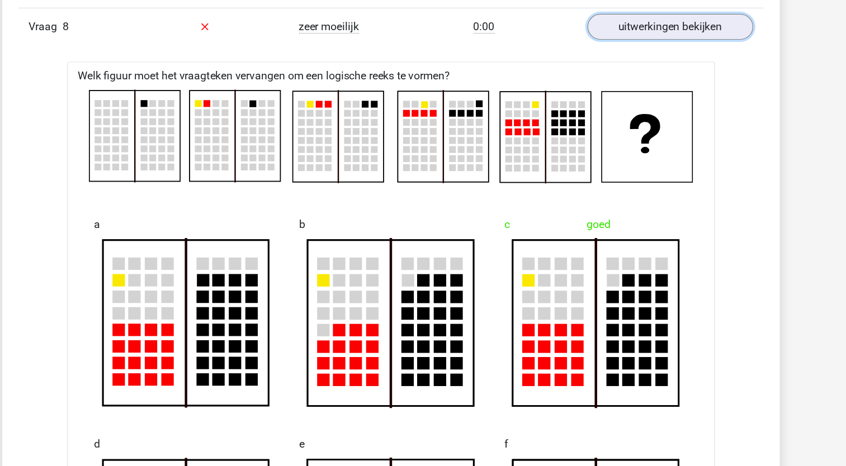
scroll to position [3843, 0]
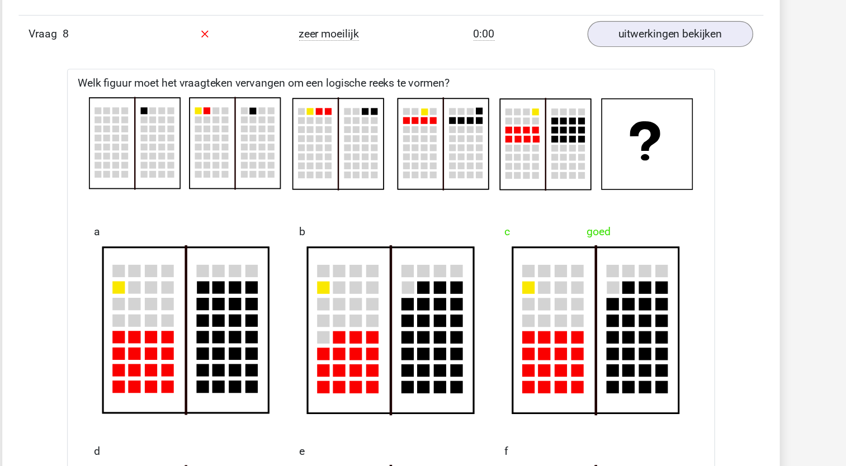
click at [528, 98] on rect at bounding box center [550, 118] width 74 height 74
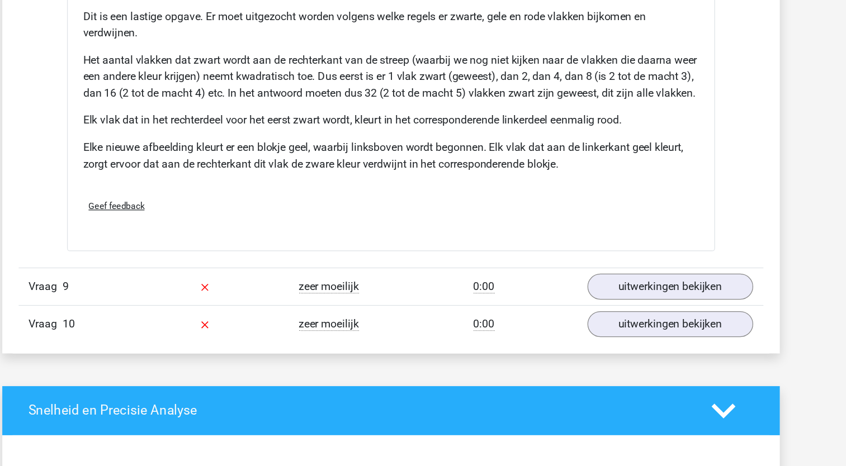
scroll to position [4313, 0]
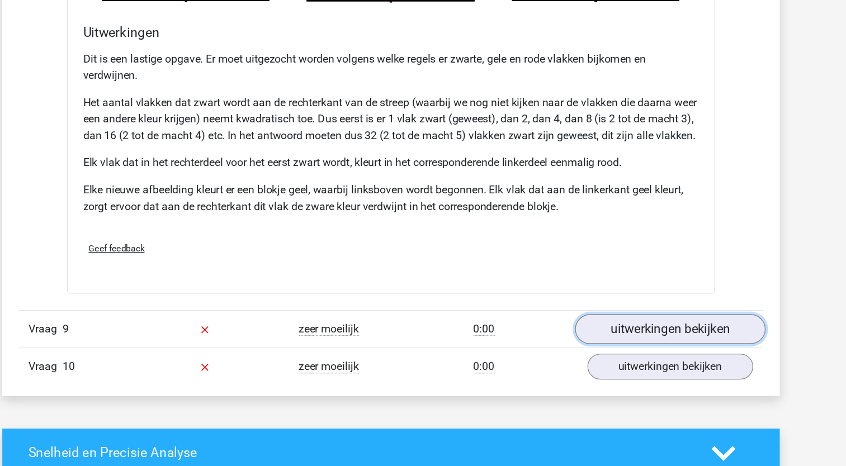
click at [651, 327] on link "uitwerkingen bekijken" at bounding box center [651, 319] width 156 height 25
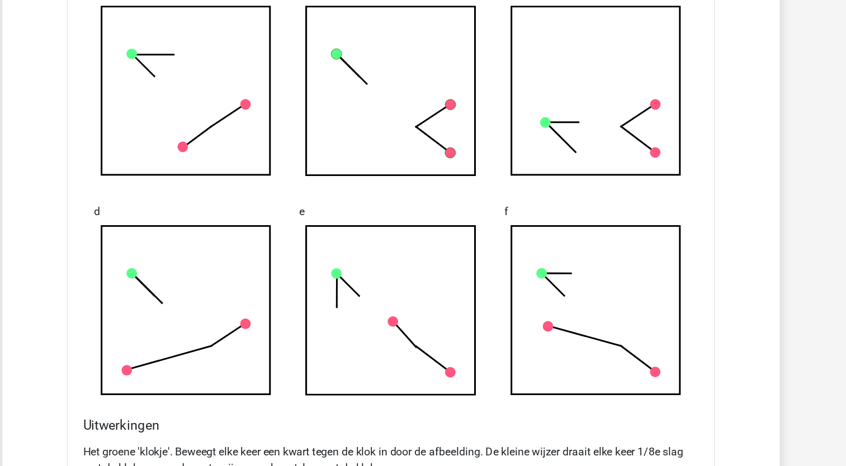
scroll to position [4807, 0]
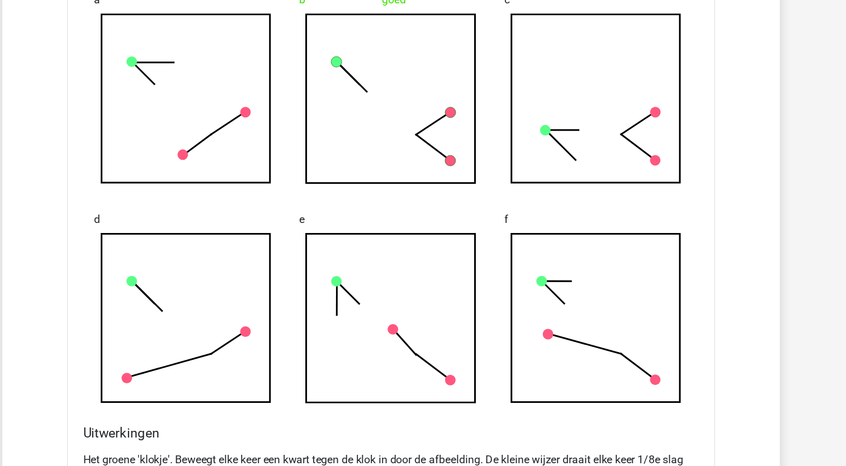
click at [298, 99] on rect at bounding box center [255, 81] width 139 height 139
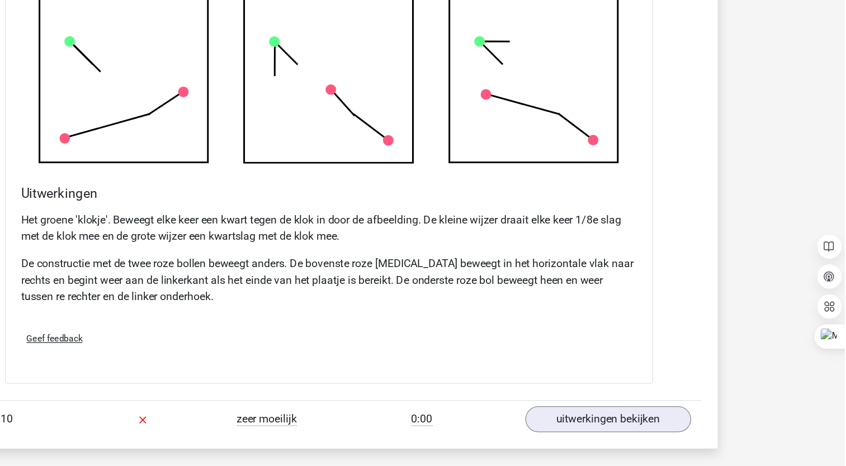
scroll to position [4946, 0]
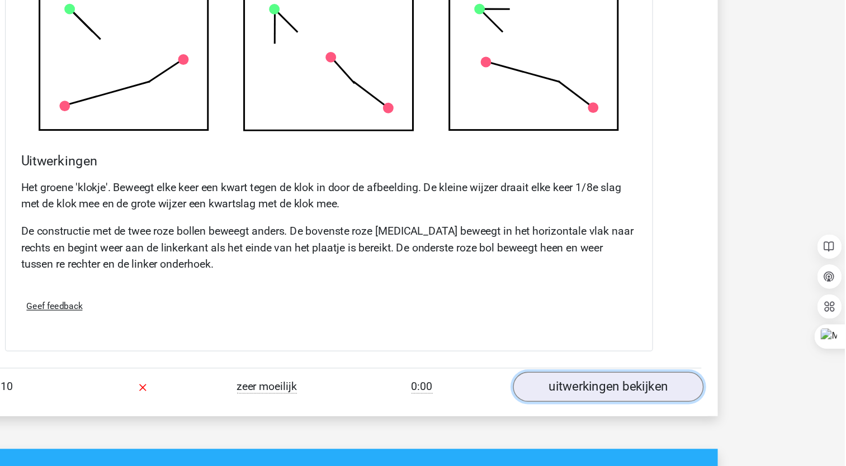
click at [674, 409] on link "uitwerkingen bekijken" at bounding box center [651, 401] width 156 height 25
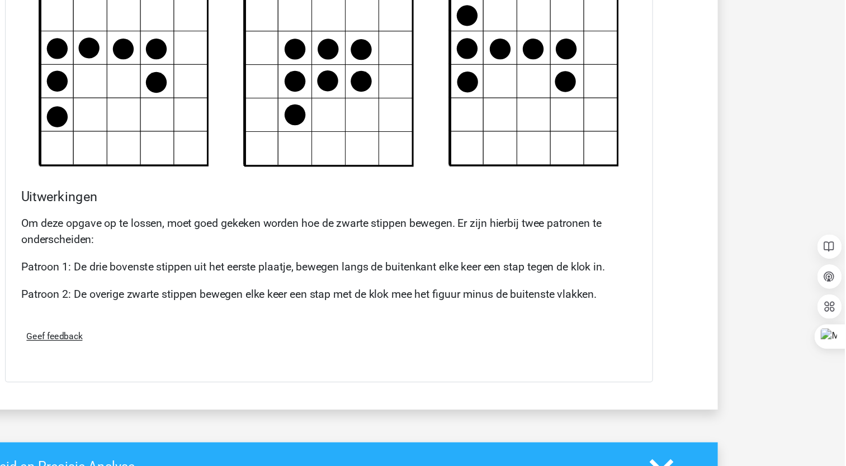
scroll to position [5663, 0]
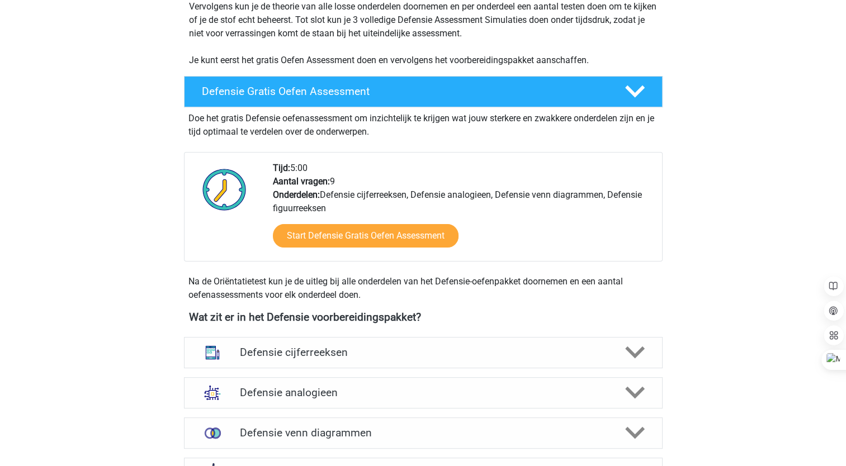
scroll to position [261, 0]
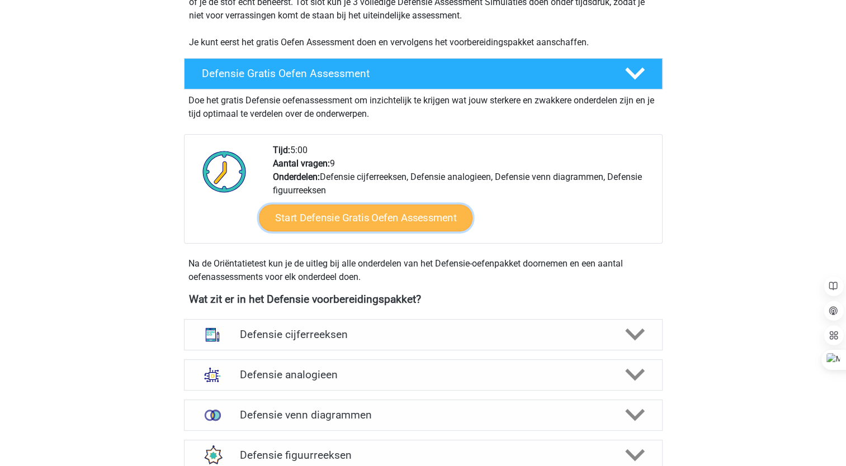
click at [371, 217] on link "Start Defensie Gratis Oefen Assessment" at bounding box center [366, 218] width 214 height 27
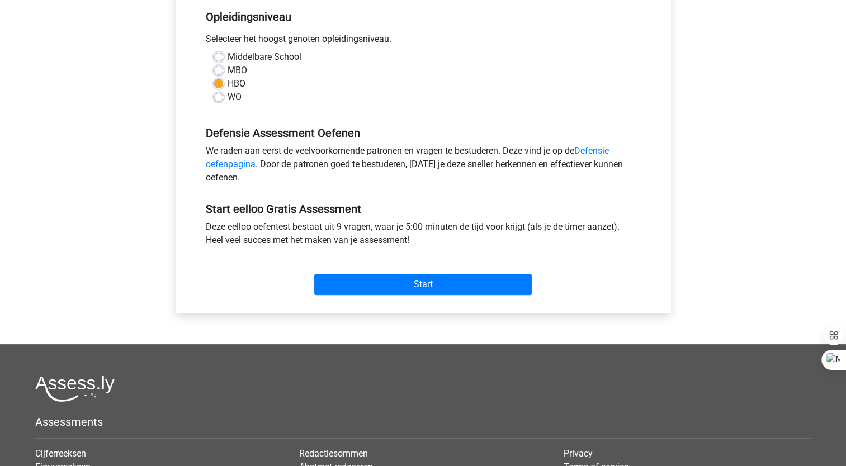
scroll to position [241, 0]
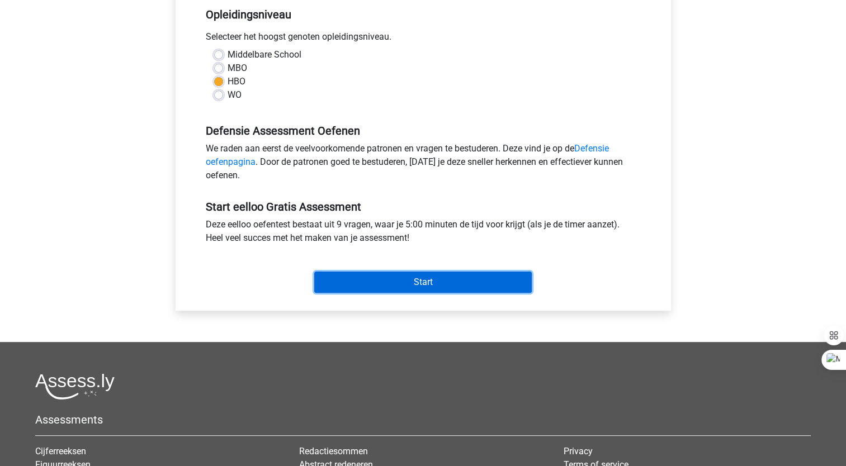
click at [452, 279] on input "Start" at bounding box center [422, 282] width 217 height 21
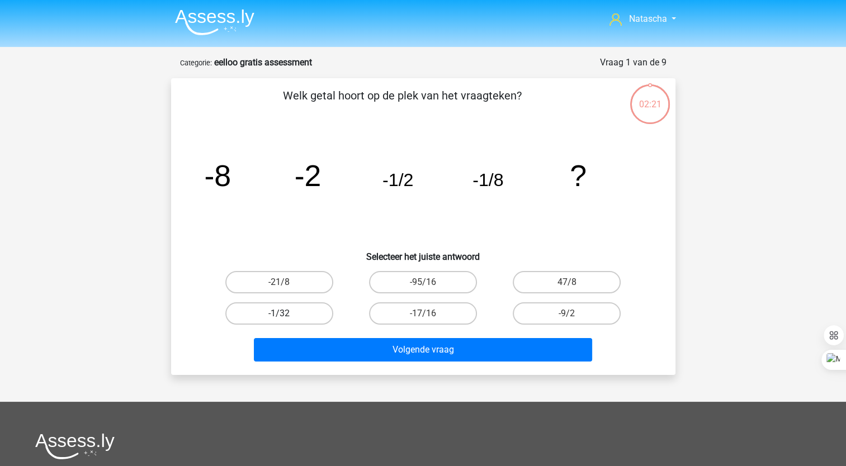
click at [304, 315] on label "-1/32" at bounding box center [279, 313] width 108 height 22
click at [286, 315] on input "-1/32" at bounding box center [282, 317] width 7 height 7
radio input "true"
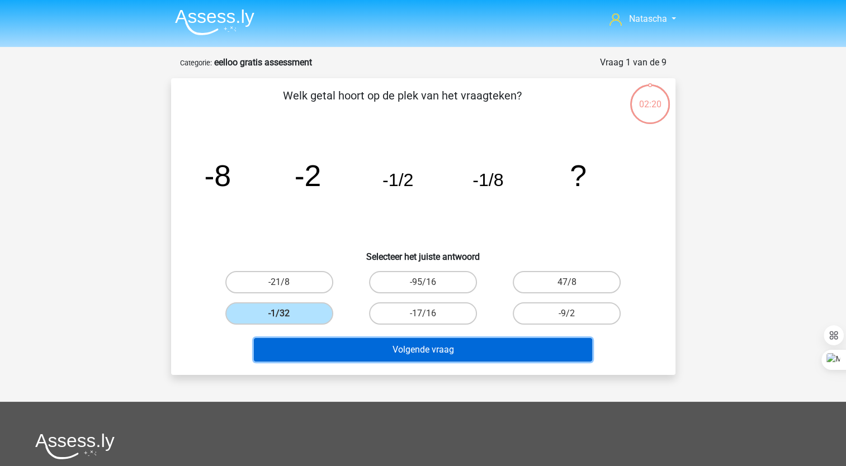
click at [317, 352] on button "Volgende vraag" at bounding box center [423, 349] width 338 height 23
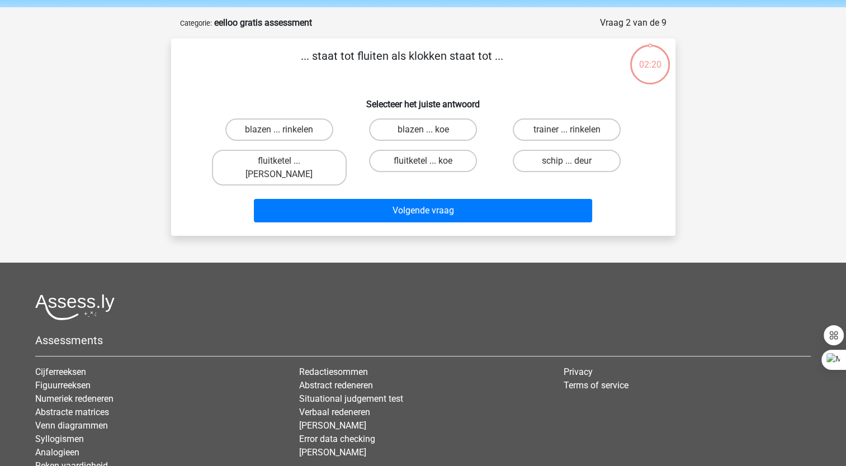
scroll to position [56, 0]
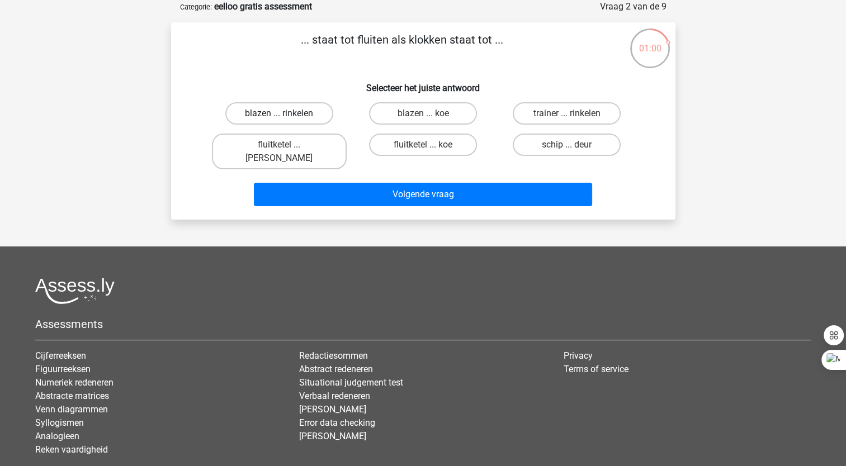
click at [277, 106] on label "blazen ... rinkelen" at bounding box center [279, 113] width 108 height 22
click at [279, 113] on input "blazen ... rinkelen" at bounding box center [282, 116] width 7 height 7
radio input "true"
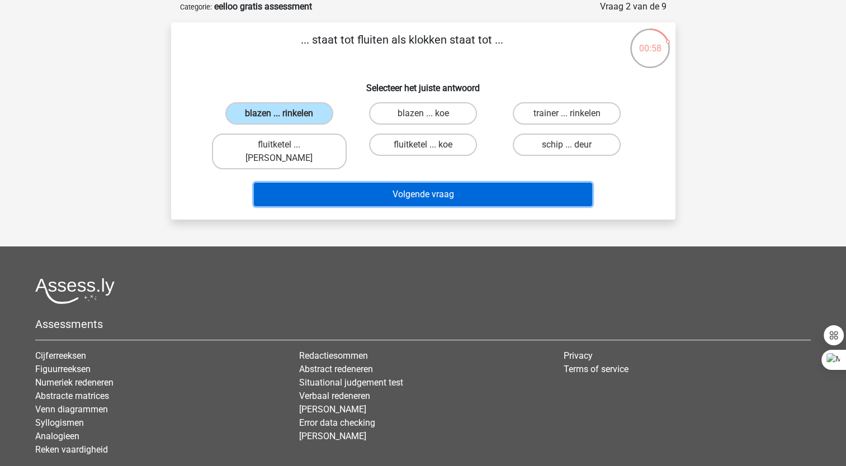
click at [309, 183] on button "Volgende vraag" at bounding box center [423, 194] width 338 height 23
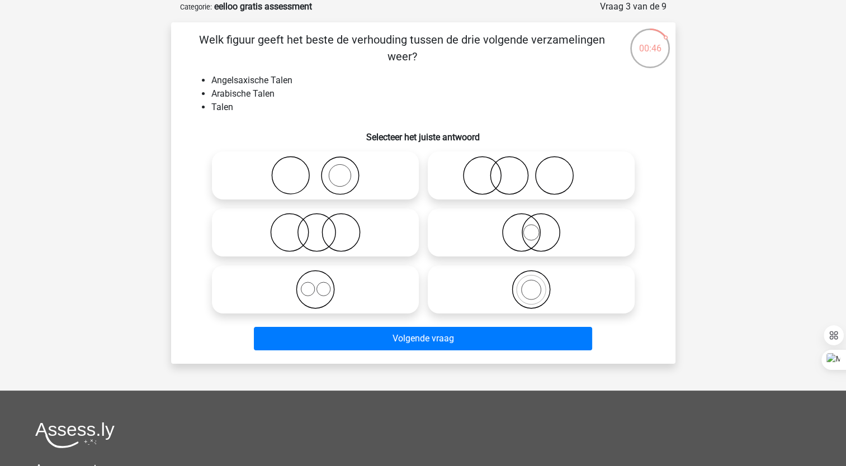
click at [310, 290] on icon at bounding box center [315, 289] width 198 height 39
click at [315, 284] on input "radio" at bounding box center [318, 280] width 7 height 7
radio input "true"
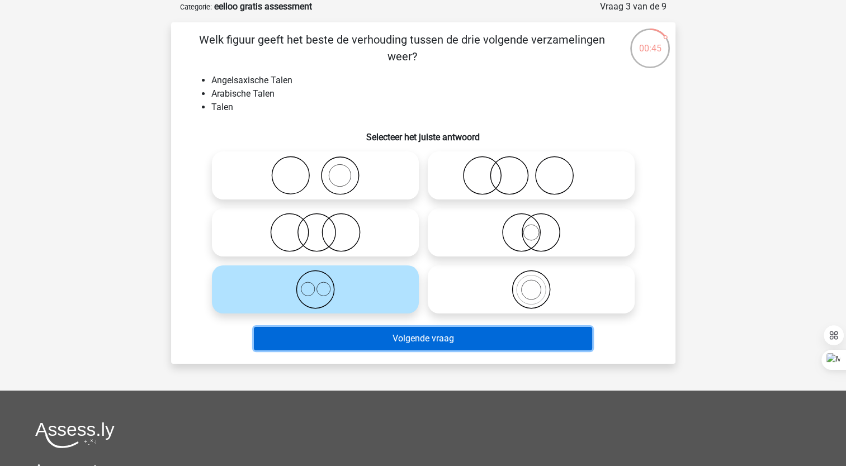
click at [320, 339] on button "Volgende vraag" at bounding box center [423, 338] width 338 height 23
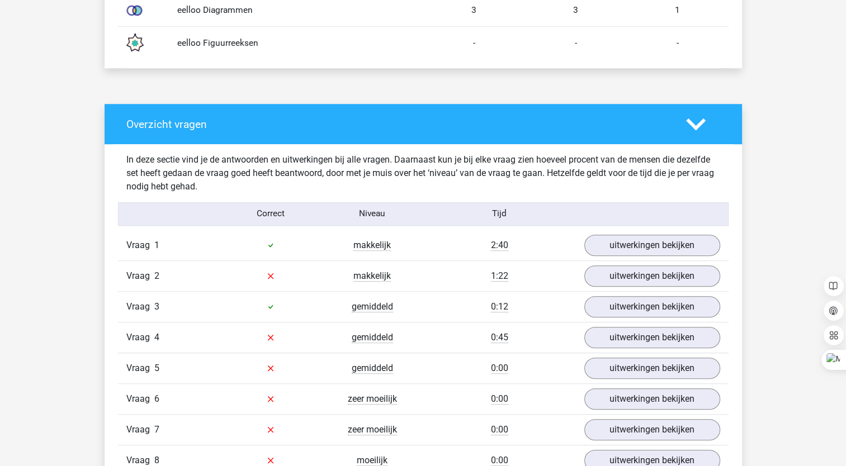
scroll to position [805, 0]
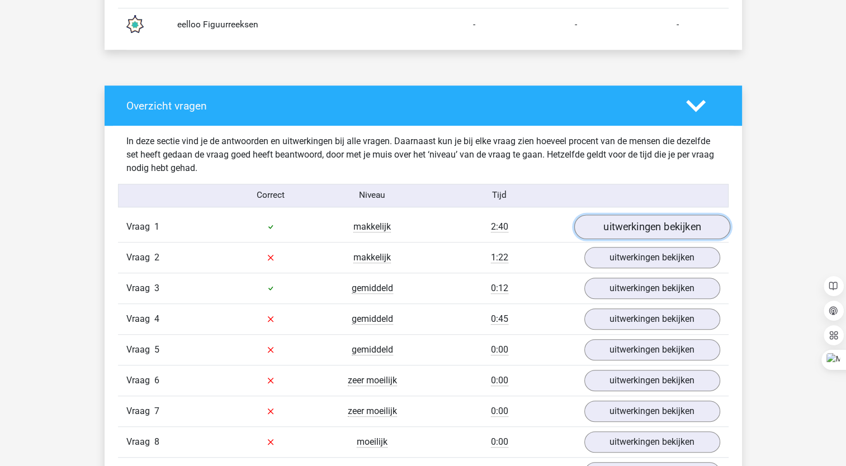
click at [617, 229] on link "uitwerkingen bekijken" at bounding box center [651, 227] width 156 height 25
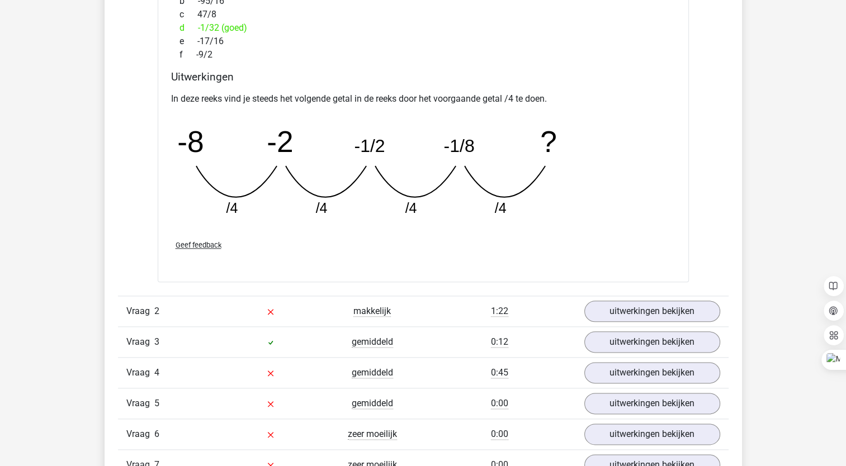
scroll to position [1259, 0]
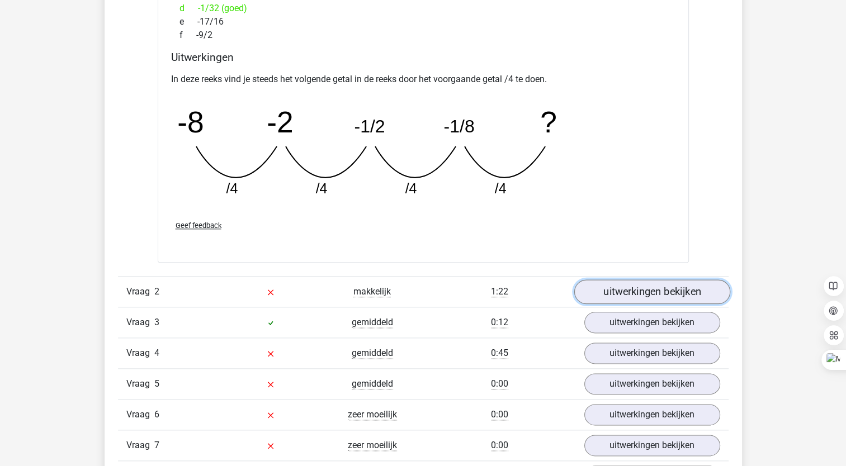
click at [665, 286] on link "uitwerkingen bekijken" at bounding box center [651, 292] width 156 height 25
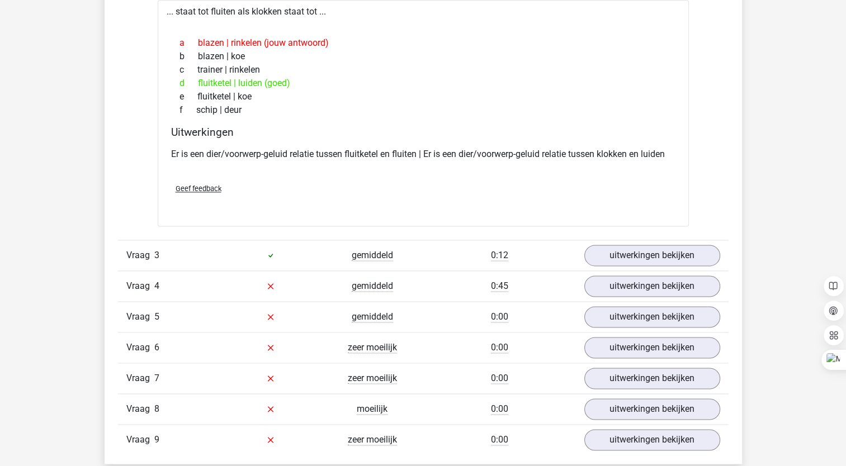
scroll to position [1585, 0]
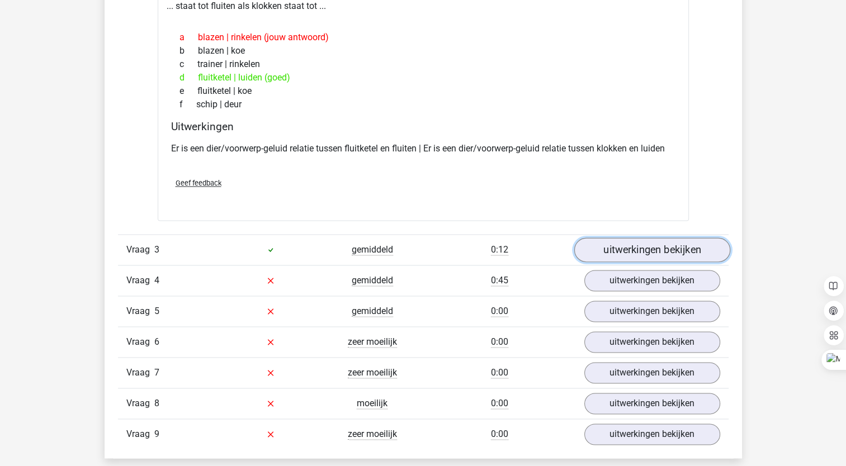
click at [676, 241] on link "uitwerkingen bekijken" at bounding box center [651, 250] width 156 height 25
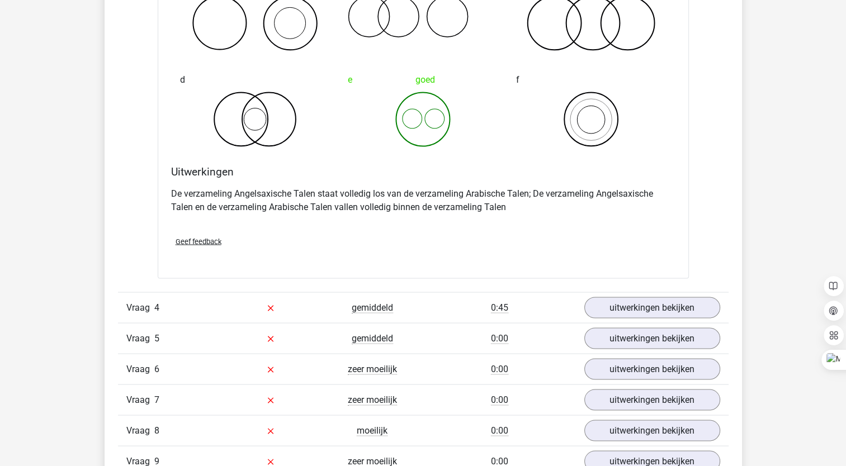
scroll to position [2049, 0]
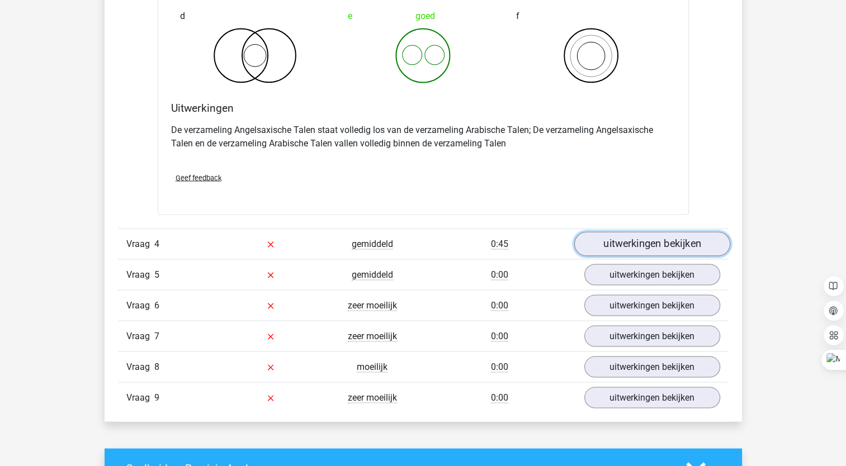
click at [618, 235] on link "uitwerkingen bekijken" at bounding box center [651, 243] width 156 height 25
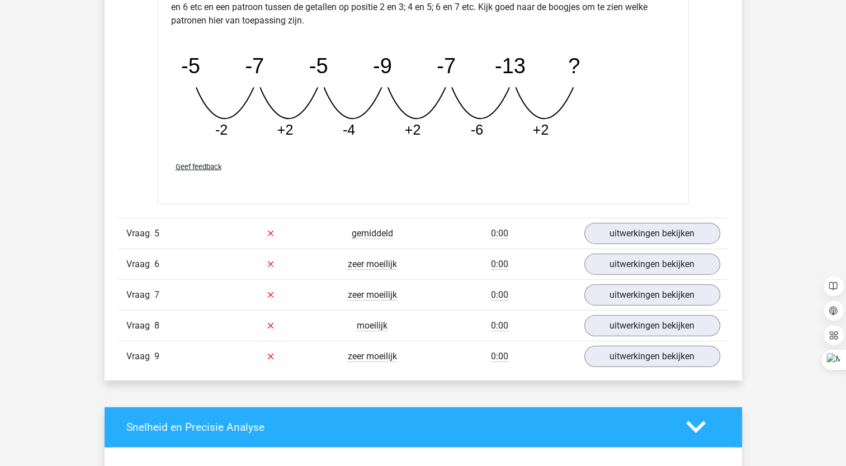
scroll to position [2614, 0]
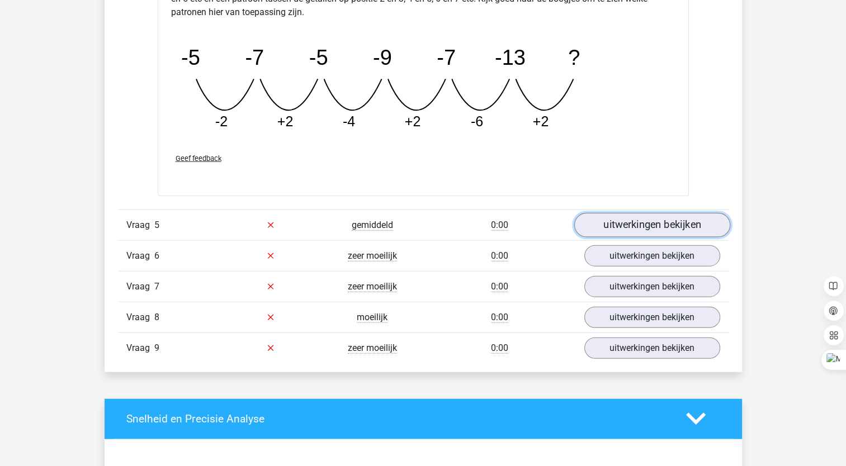
click at [624, 225] on link "uitwerkingen bekijken" at bounding box center [651, 225] width 156 height 25
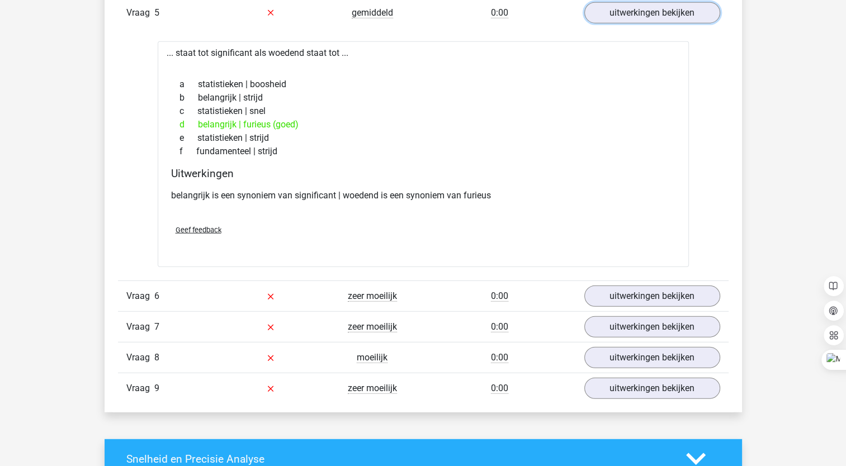
scroll to position [2831, 0]
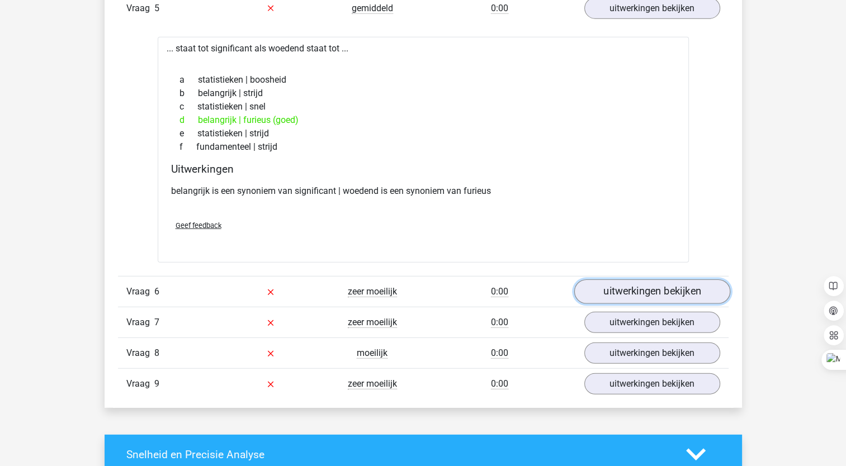
click at [672, 287] on link "uitwerkingen bekijken" at bounding box center [651, 291] width 156 height 25
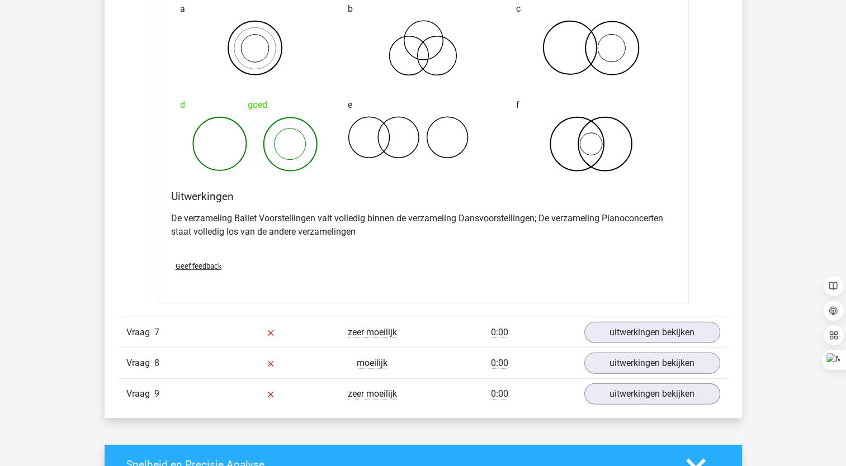
scroll to position [3304, 0]
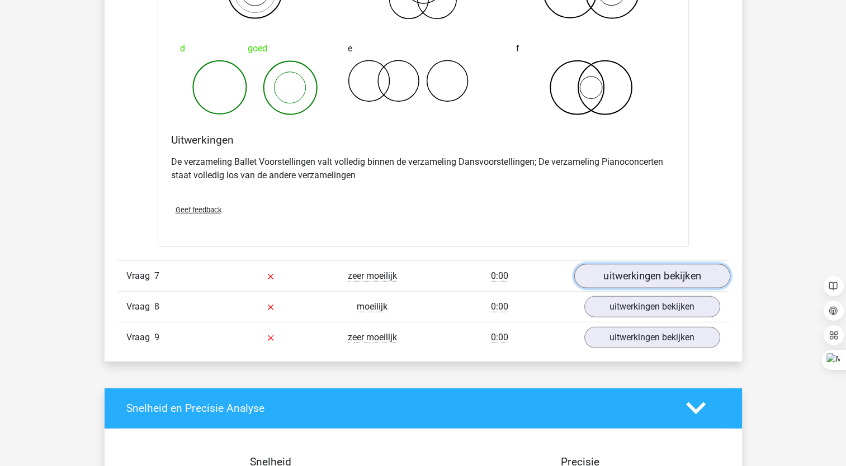
click at [650, 266] on link "uitwerkingen bekijken" at bounding box center [651, 276] width 156 height 25
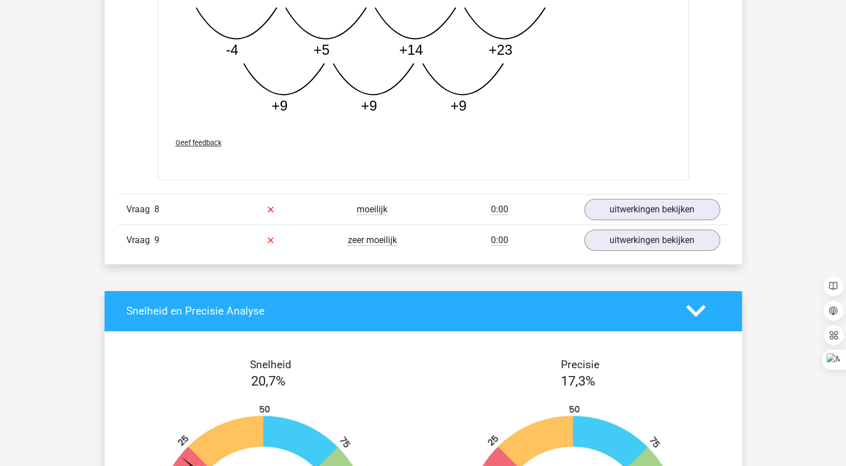
scroll to position [3882, 0]
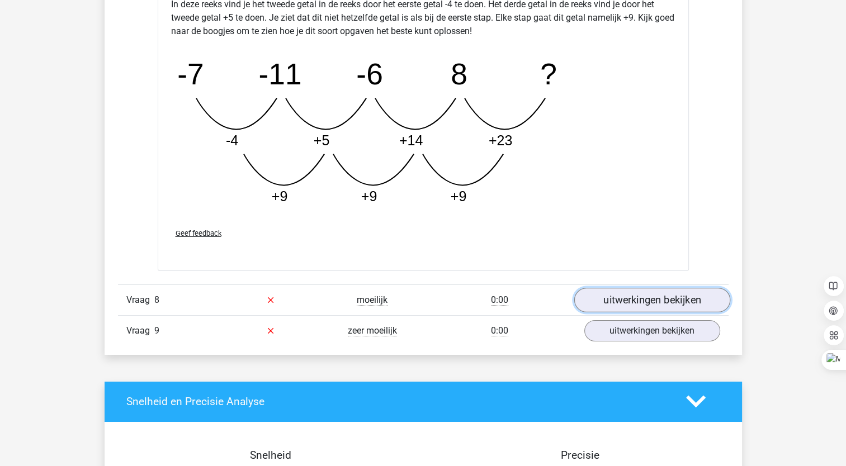
click at [604, 292] on link "uitwerkingen bekijken" at bounding box center [651, 300] width 156 height 25
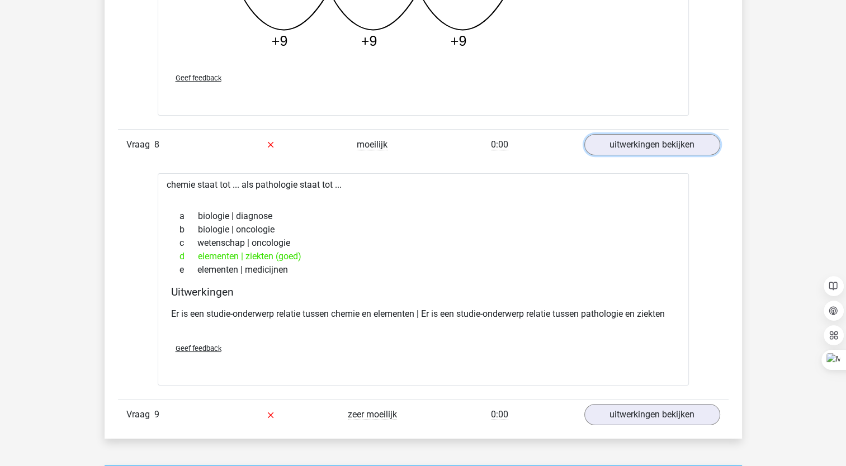
scroll to position [4042, 0]
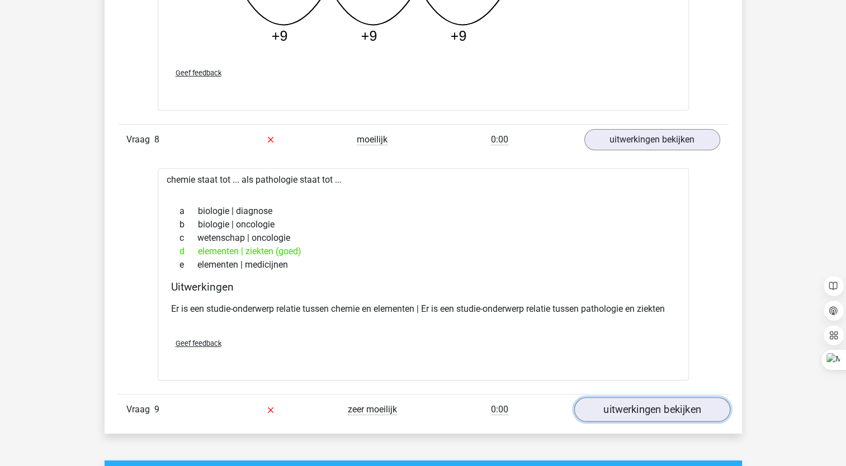
click at [655, 408] on link "uitwerkingen bekijken" at bounding box center [651, 409] width 156 height 25
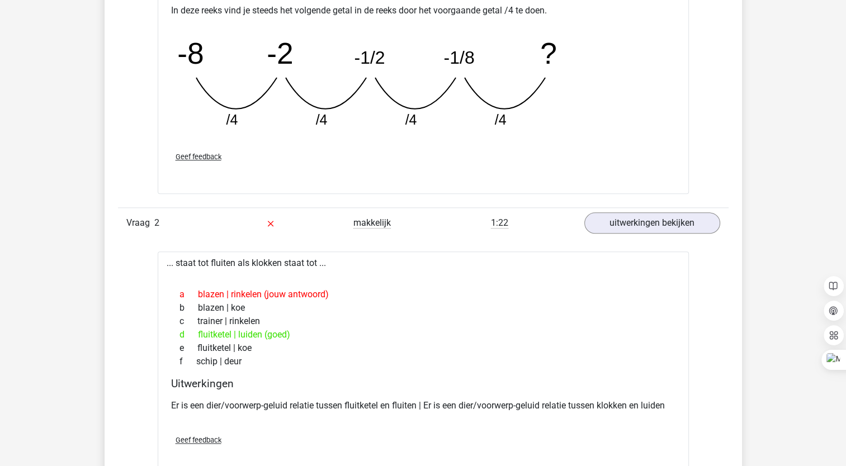
scroll to position [1203, 0]
